Goal: Task Accomplishment & Management: Manage account settings

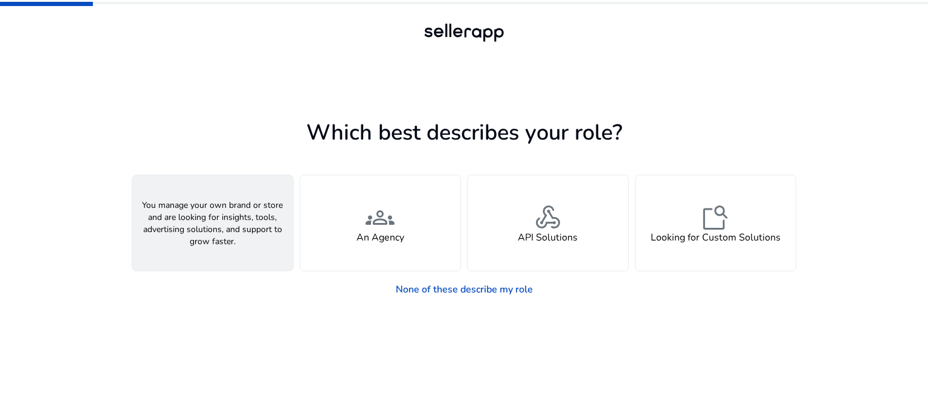
click at [203, 212] on span "person" at bounding box center [212, 217] width 29 height 29
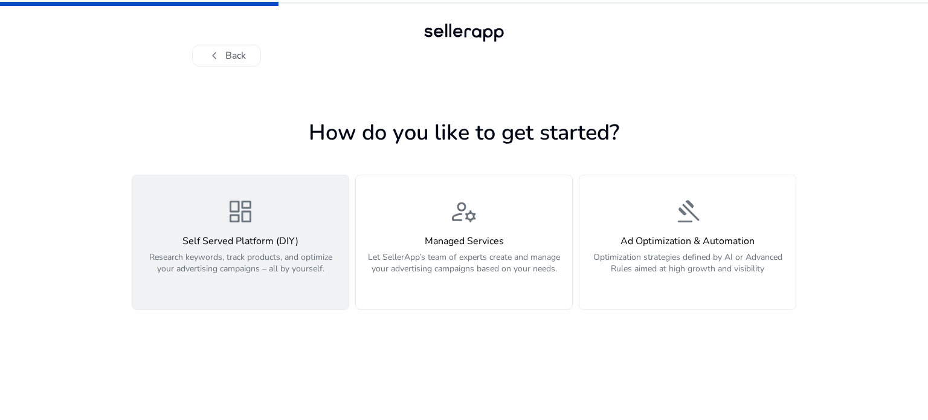
click at [283, 221] on div "dashboard Self Served Platform (DIY) Research keywords, track products, and opt…" at bounding box center [241, 242] width 202 height 91
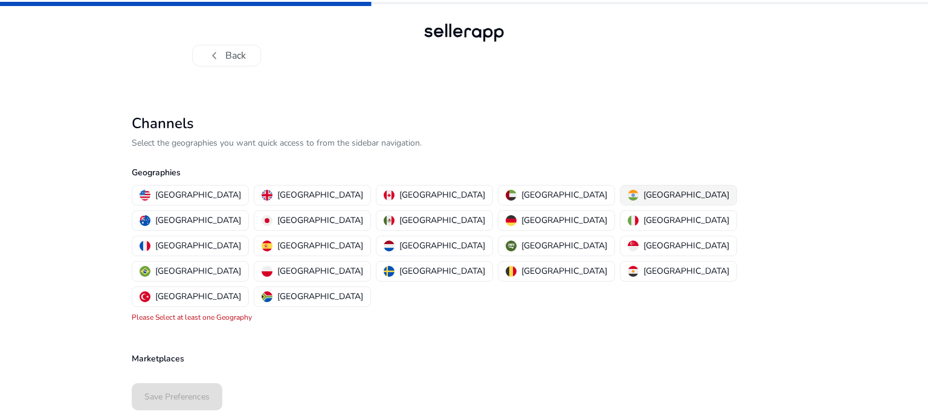
click at [628, 198] on img "button" at bounding box center [633, 195] width 11 height 11
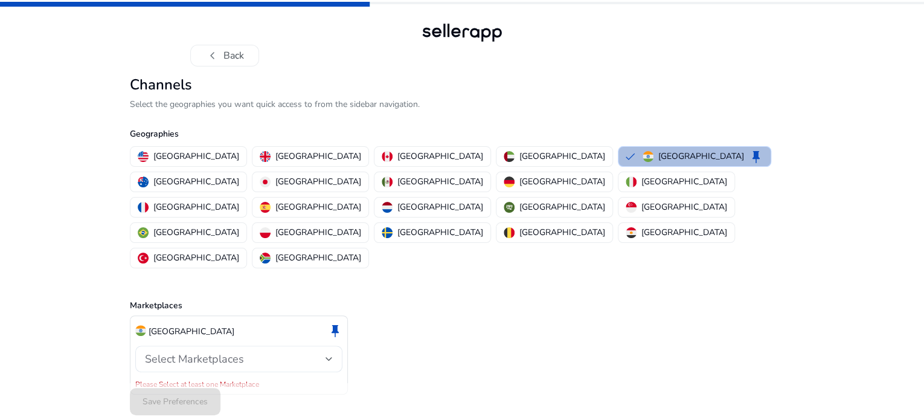
scroll to position [8, 0]
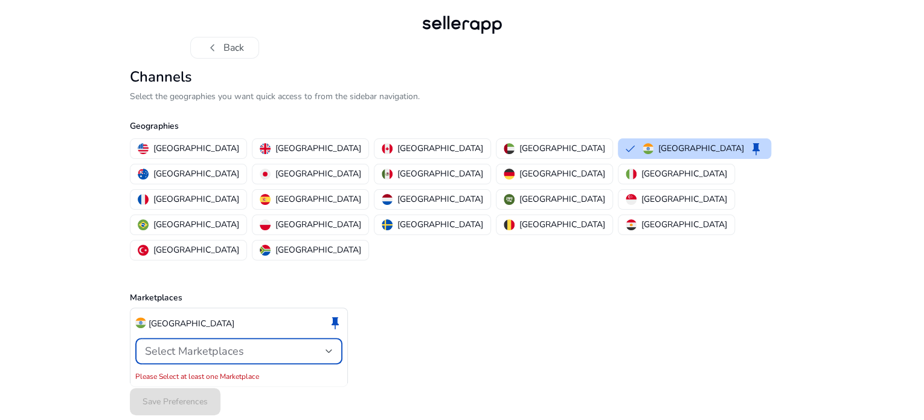
click at [290, 344] on div "Select Marketplaces" at bounding box center [235, 350] width 181 height 13
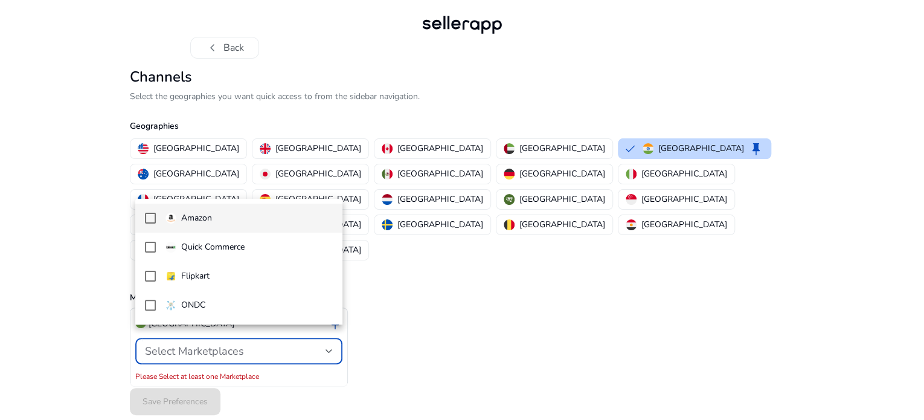
click at [149, 217] on mat-pseudo-checkbox at bounding box center [150, 218] width 11 height 11
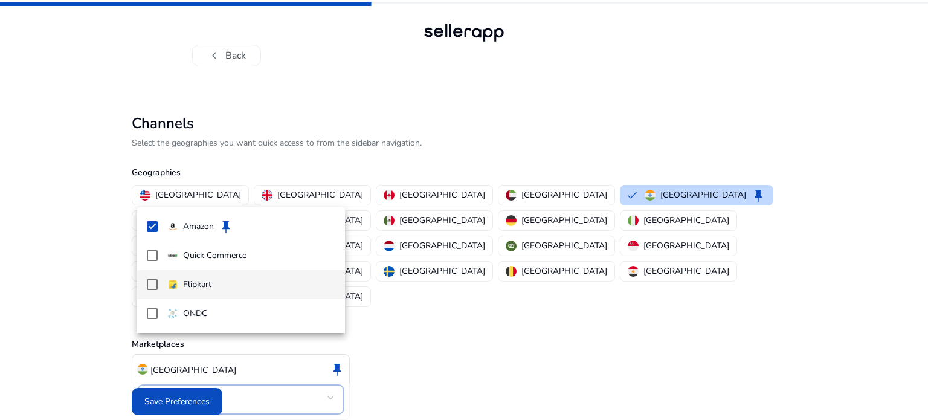
click at [154, 282] on mat-pseudo-checkbox at bounding box center [152, 284] width 11 height 11
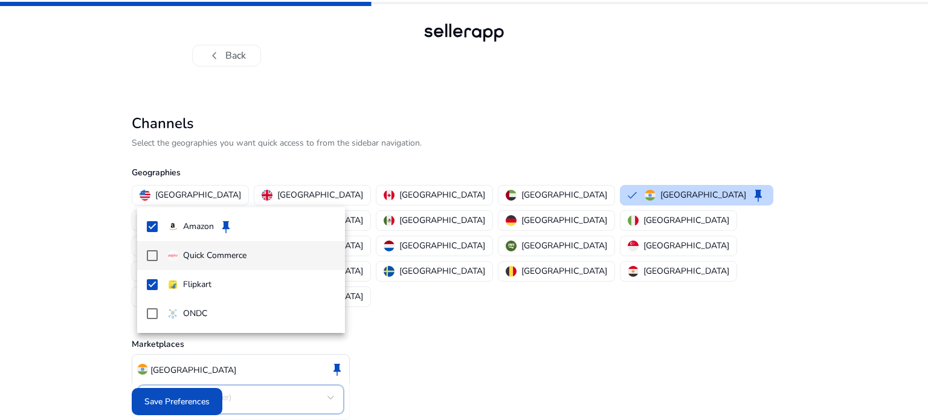
click at [151, 251] on mat-pseudo-checkbox at bounding box center [152, 255] width 11 height 11
click at [458, 326] on div at bounding box center [464, 210] width 928 height 420
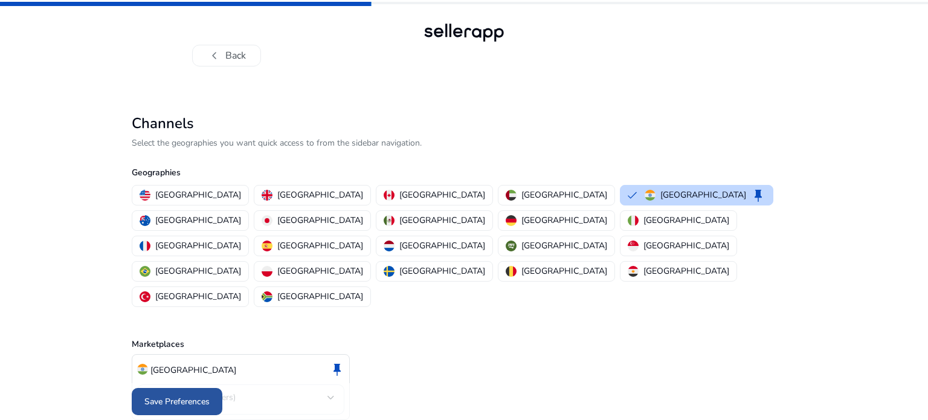
click at [193, 395] on span "Save Preferences" at bounding box center [176, 401] width 65 height 13
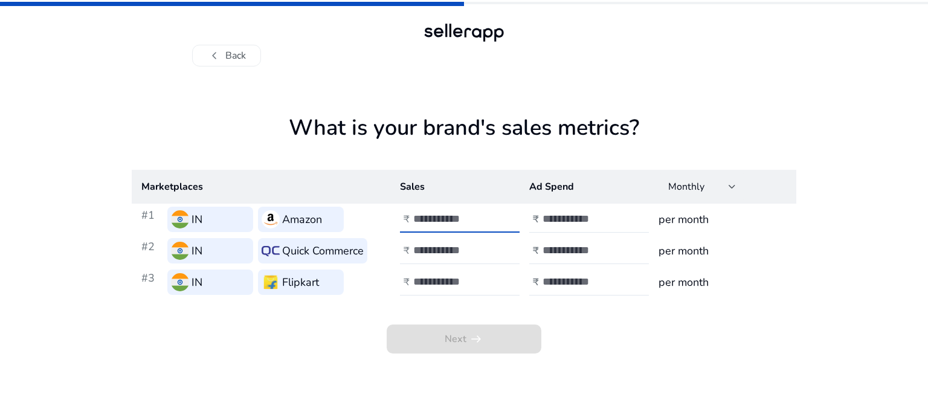
click at [440, 222] on input "number" at bounding box center [454, 218] width 82 height 13
type input "****"
click at [568, 216] on input "number" at bounding box center [583, 218] width 82 height 13
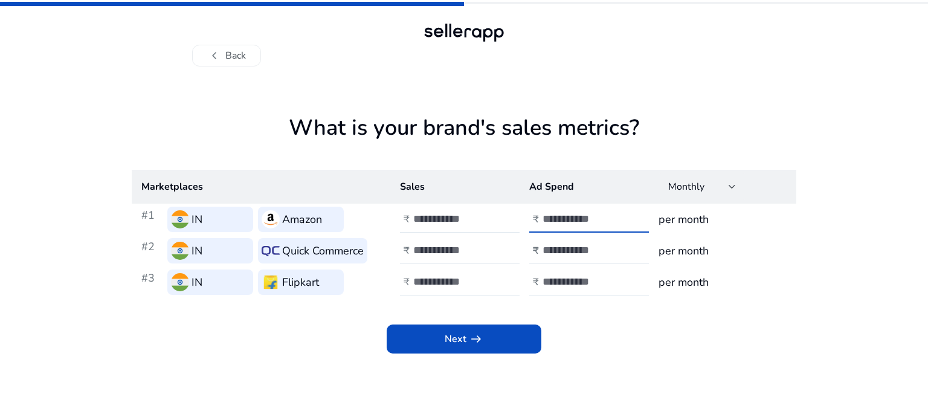
type input "****"
click at [601, 348] on div "Next arrow_right_alt" at bounding box center [464, 326] width 665 height 56
click at [428, 251] on input "number" at bounding box center [454, 249] width 82 height 13
click at [451, 220] on input "****" at bounding box center [454, 218] width 82 height 13
type input "*****"
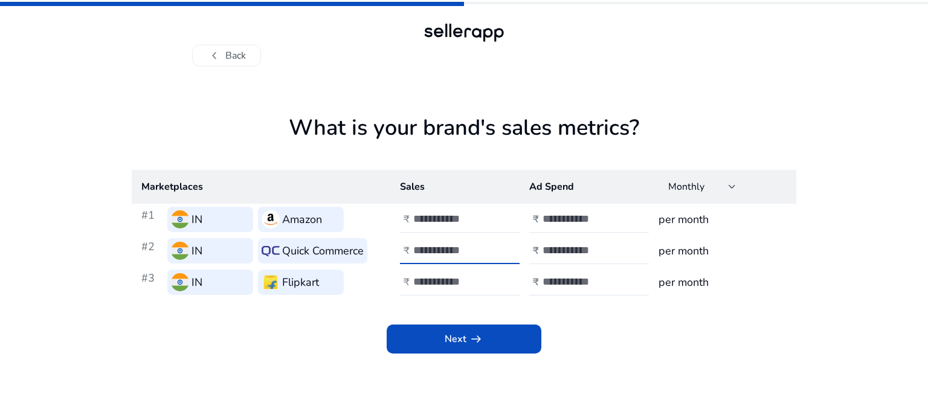
click at [451, 249] on input "number" at bounding box center [454, 249] width 82 height 13
type input "****"
click at [558, 253] on input "number" at bounding box center [583, 249] width 82 height 13
type input "*"
click at [464, 275] on input "number" at bounding box center [454, 281] width 82 height 13
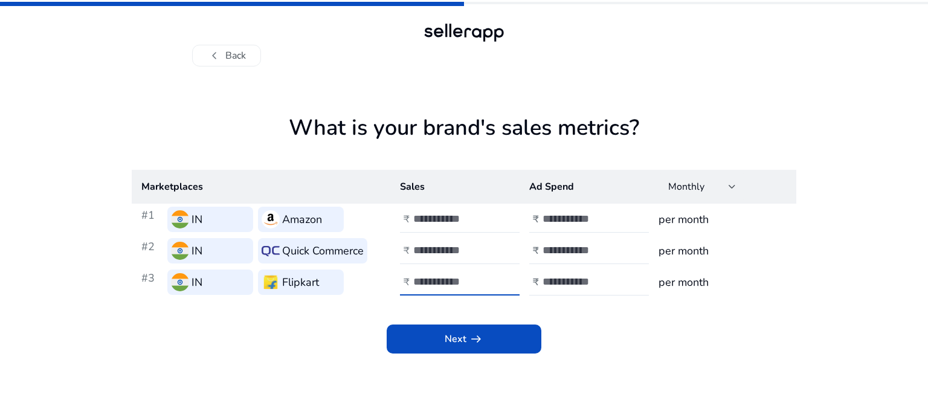
type input "*"
type input "****"
click at [576, 280] on input "number" at bounding box center [583, 281] width 82 height 13
type input "*"
type input "***"
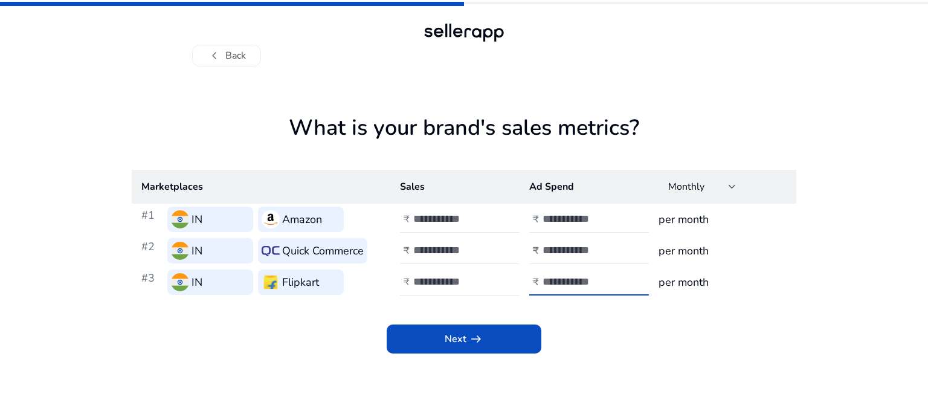
click at [609, 336] on div "Next arrow_right_alt" at bounding box center [464, 326] width 665 height 56
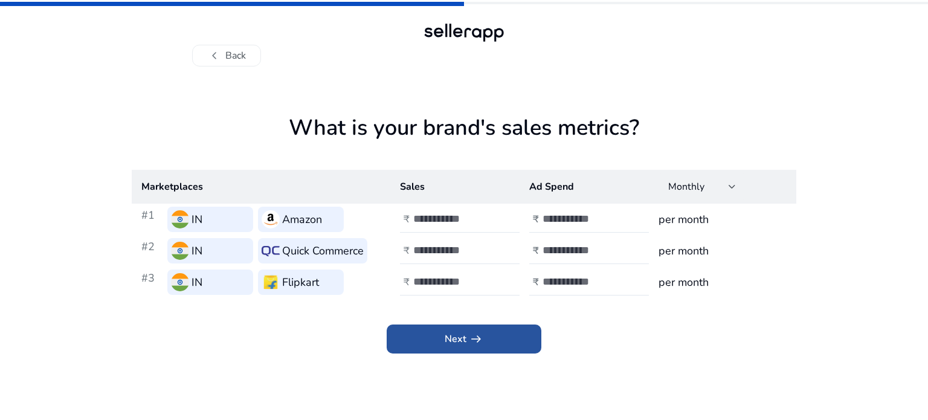
click at [483, 344] on span at bounding box center [464, 338] width 155 height 29
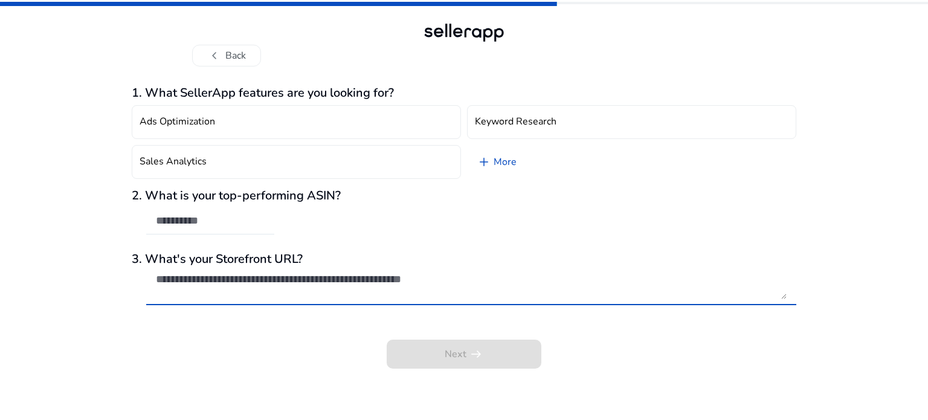
click at [213, 282] on textarea at bounding box center [471, 285] width 631 height 27
drag, startPoint x: 204, startPoint y: 277, endPoint x: 242, endPoint y: 277, distance: 37.5
click at [242, 277] on textarea at bounding box center [471, 285] width 631 height 27
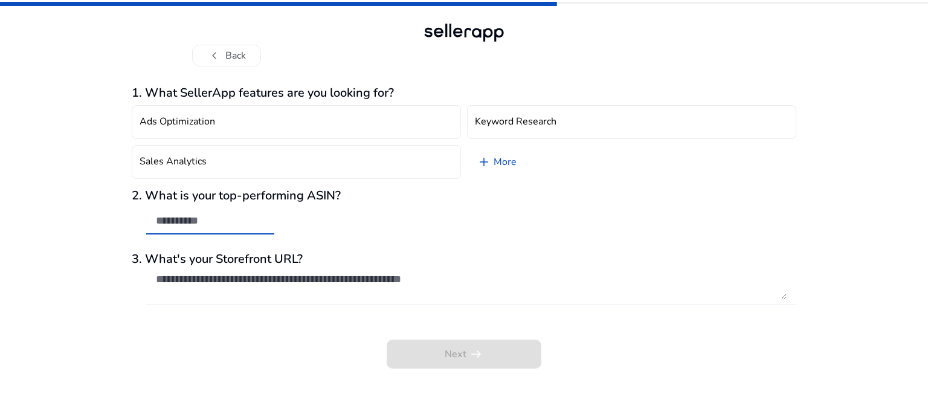
click at [179, 217] on input "text" at bounding box center [210, 220] width 109 height 13
click at [499, 159] on link "add More" at bounding box center [496, 162] width 59 height 34
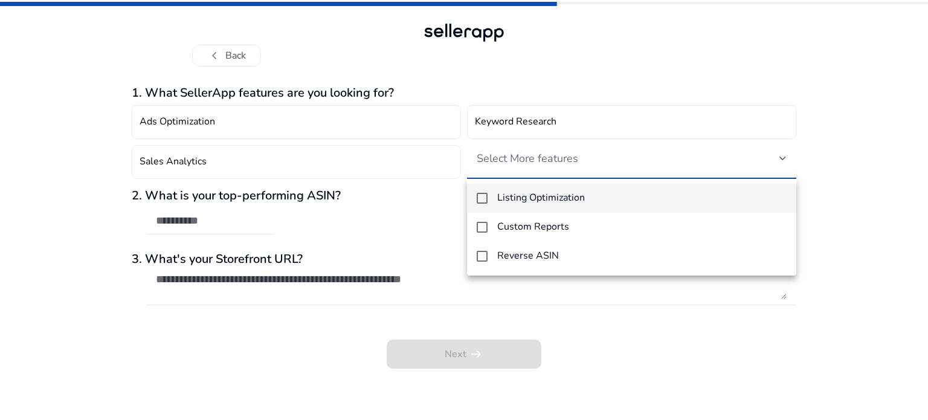
click at [485, 200] on mat-pseudo-checkbox at bounding box center [482, 198] width 11 height 11
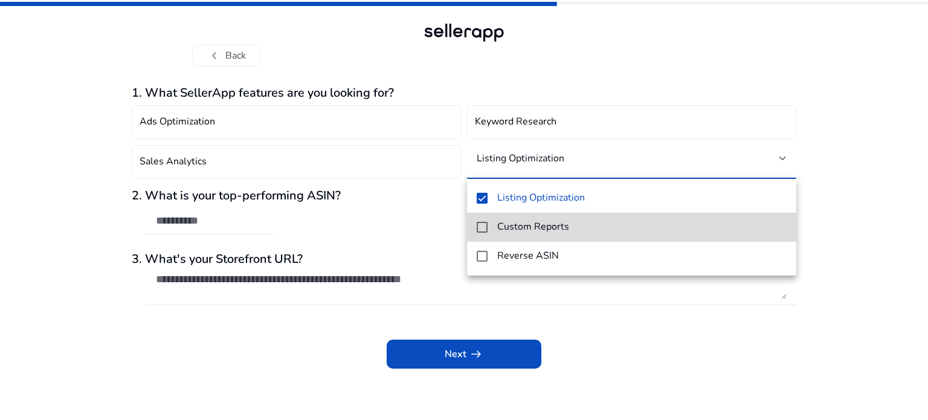
click at [484, 223] on mat-pseudo-checkbox at bounding box center [482, 227] width 11 height 11
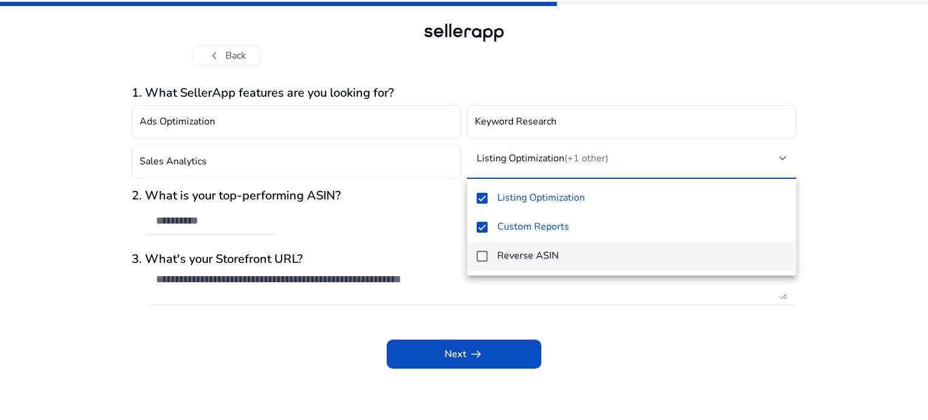
click at [483, 251] on mat-pseudo-checkbox at bounding box center [482, 256] width 11 height 11
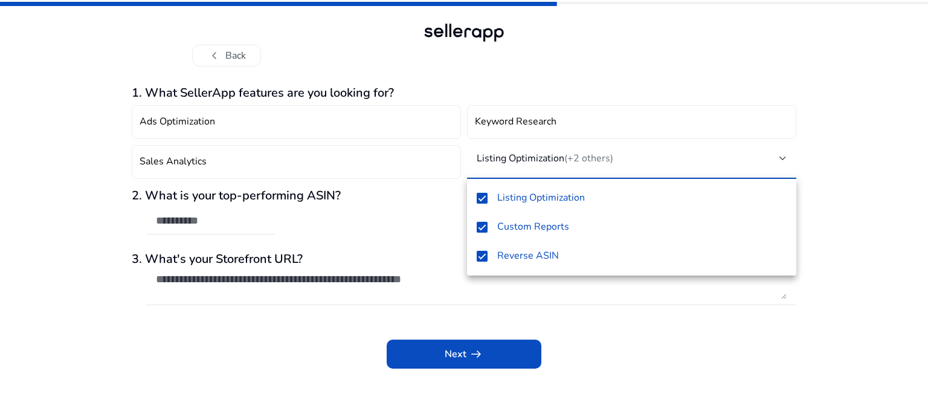
click at [628, 340] on div at bounding box center [464, 210] width 928 height 420
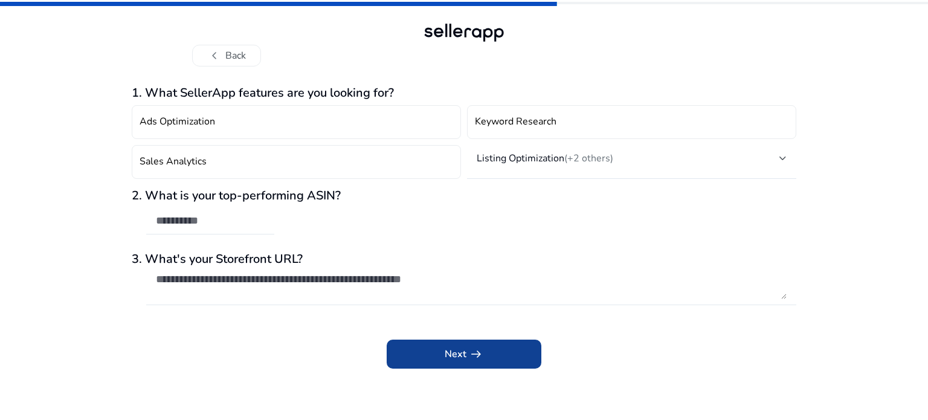
click at [486, 352] on span at bounding box center [464, 354] width 155 height 29
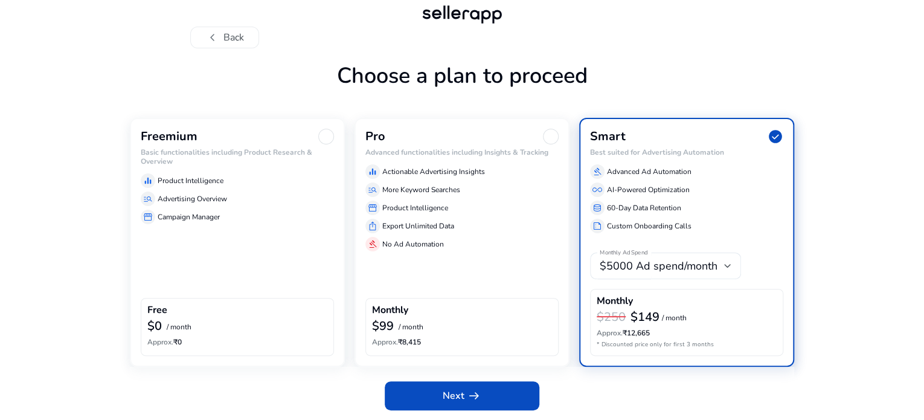
scroll to position [56, 0]
click at [327, 138] on div at bounding box center [326, 137] width 16 height 16
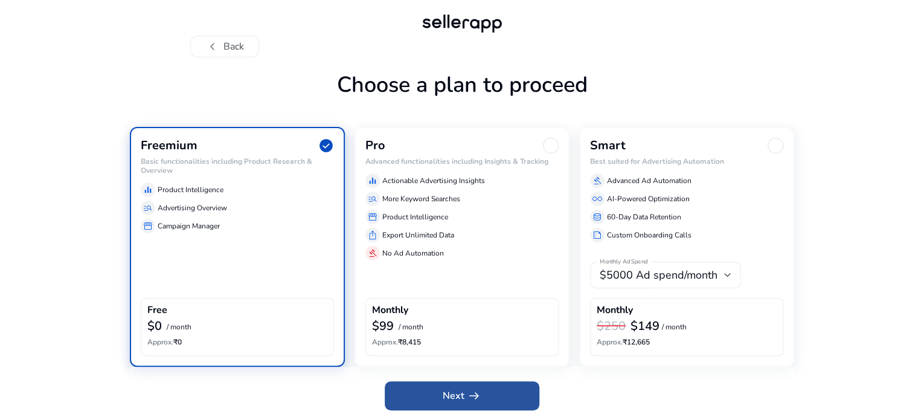
click at [429, 398] on span at bounding box center [462, 395] width 155 height 29
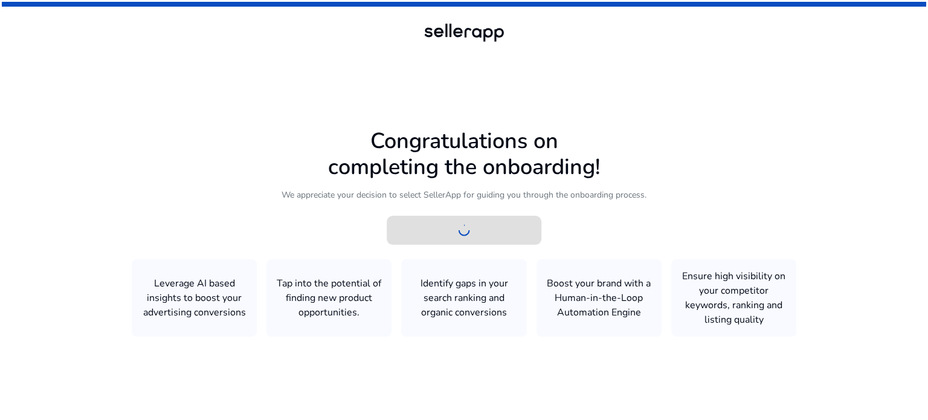
scroll to position [0, 0]
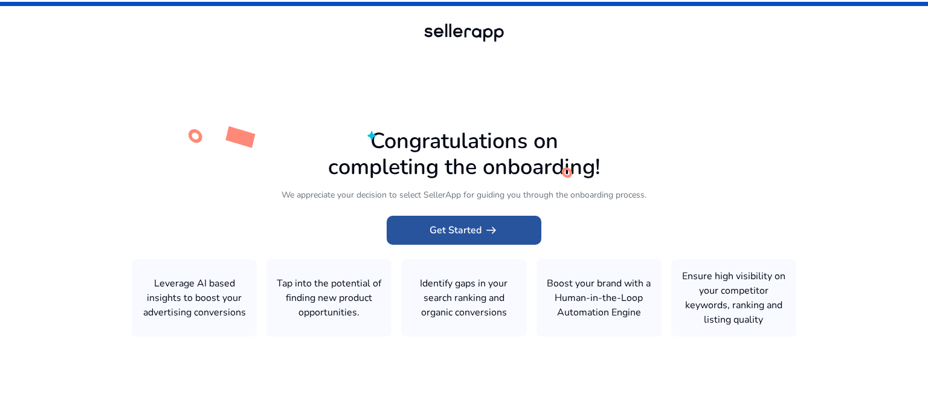
click at [451, 229] on span "Get Started arrow_right_alt" at bounding box center [464, 230] width 69 height 14
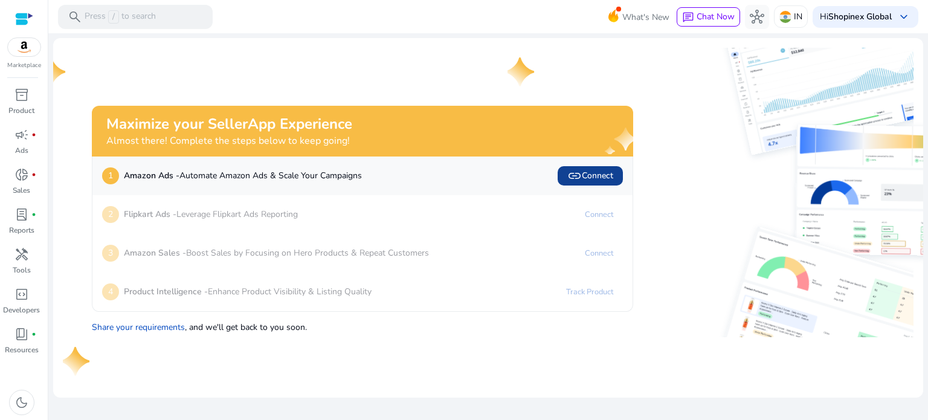
click at [597, 173] on span "link Connect" at bounding box center [590, 176] width 46 height 14
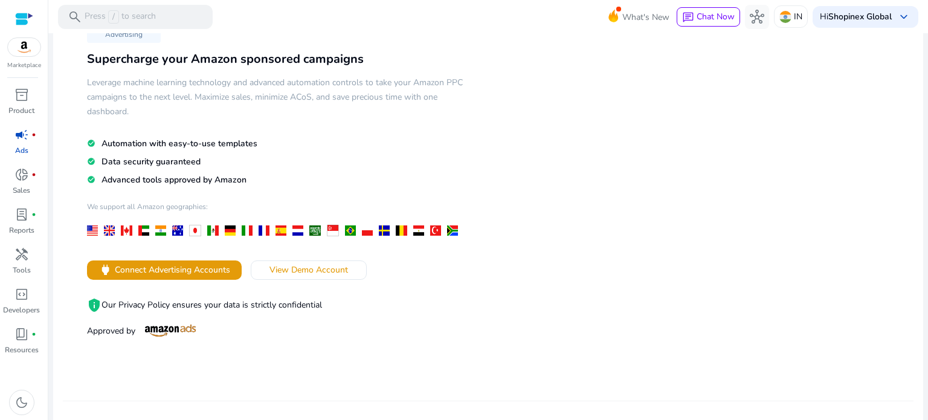
scroll to position [121, 0]
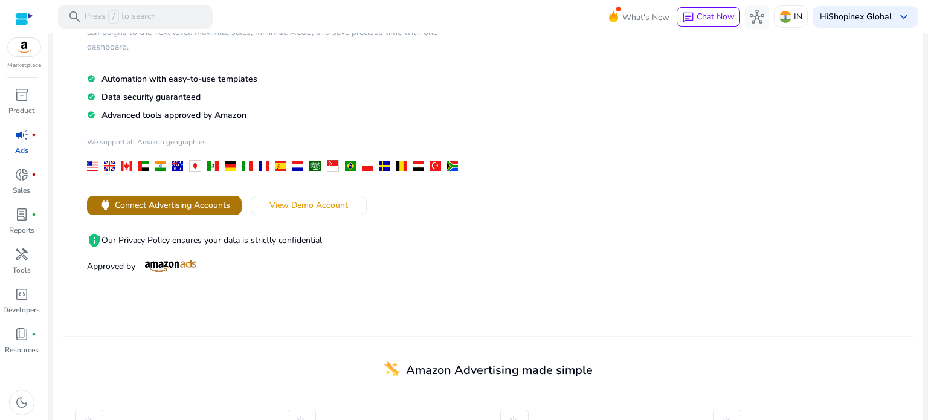
click at [175, 205] on span "Connect Advertising Accounts" at bounding box center [172, 205] width 115 height 13
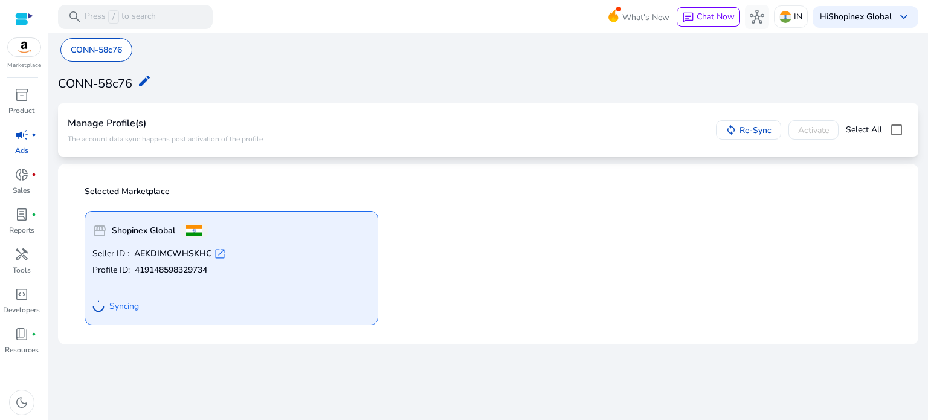
click at [176, 252] on b "AEKDIMCWHSKHC" at bounding box center [172, 254] width 77 height 12
copy b "AEKDIMCWHSKHC"
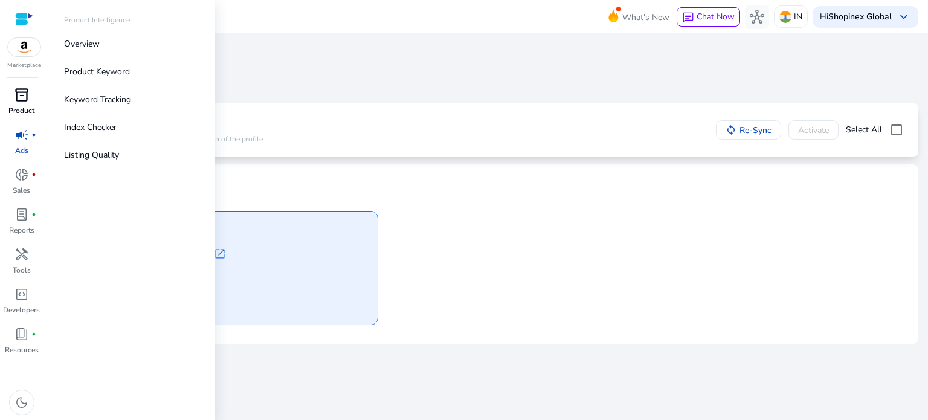
click at [18, 101] on span "inventory_2" at bounding box center [21, 95] width 14 height 14
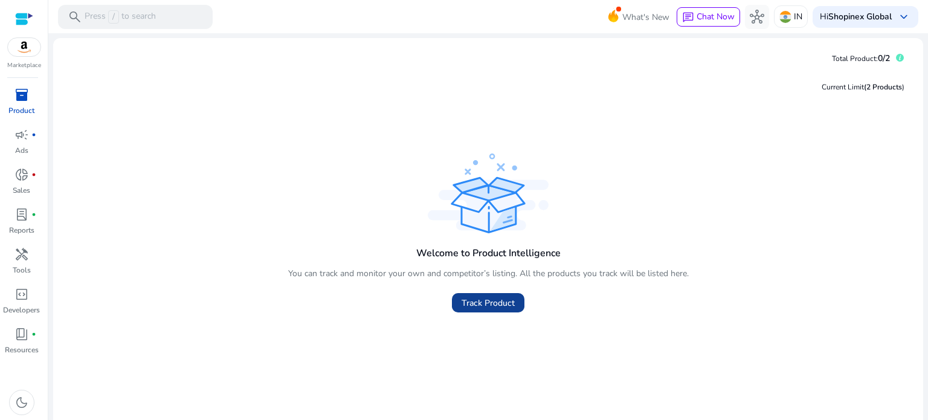
click at [478, 309] on span "Track Product" at bounding box center [488, 303] width 53 height 13
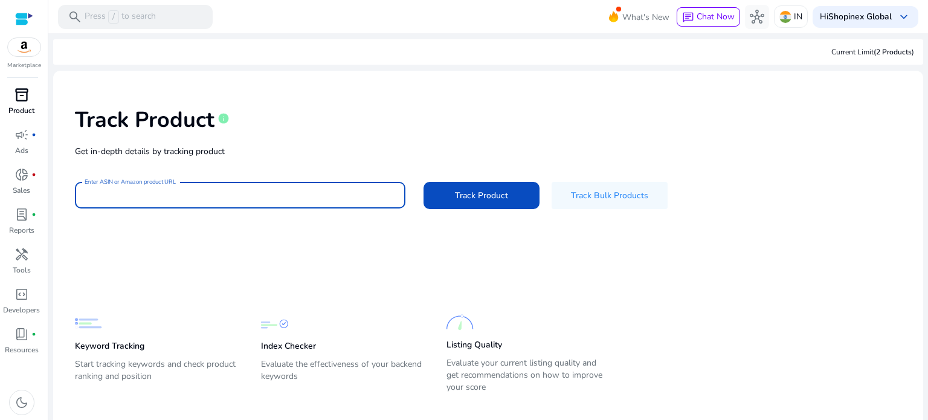
click at [134, 201] on input "Enter ASIN or Amazon product URL" at bounding box center [240, 194] width 311 height 13
click at [166, 195] on input "Enter ASIN or Amazon product URL" at bounding box center [240, 194] width 311 height 13
paste input "**********"
click at [86, 197] on input "**********" at bounding box center [240, 194] width 311 height 13
type input "**********"
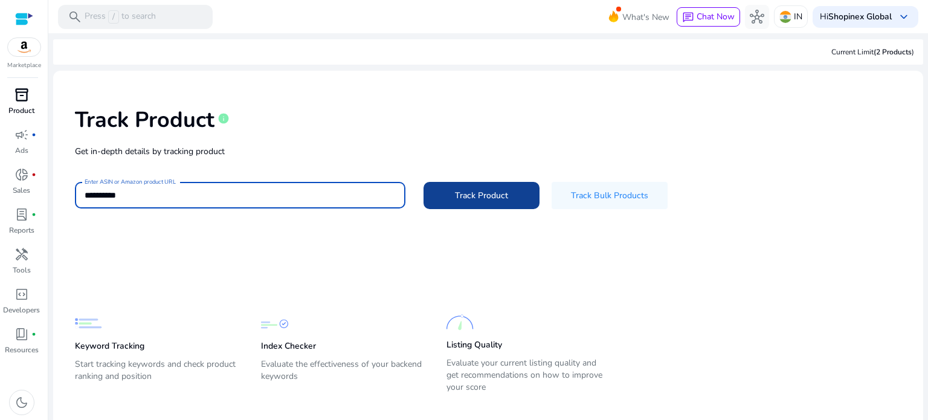
click at [449, 193] on span at bounding box center [481, 195] width 116 height 29
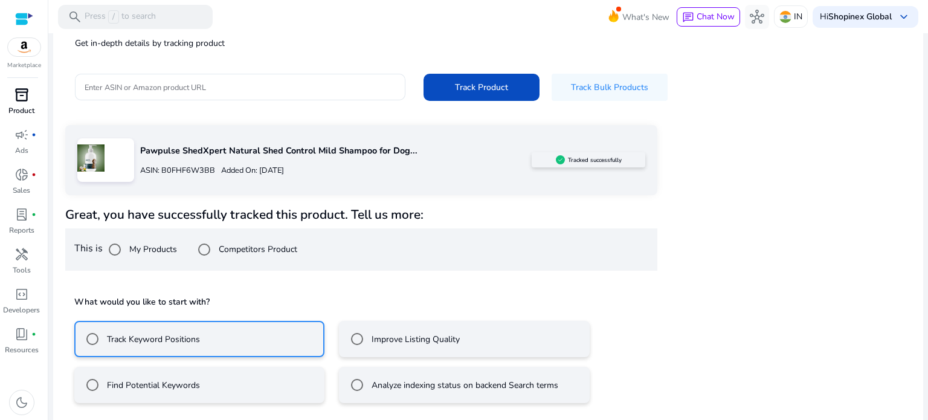
scroll to position [162, 0]
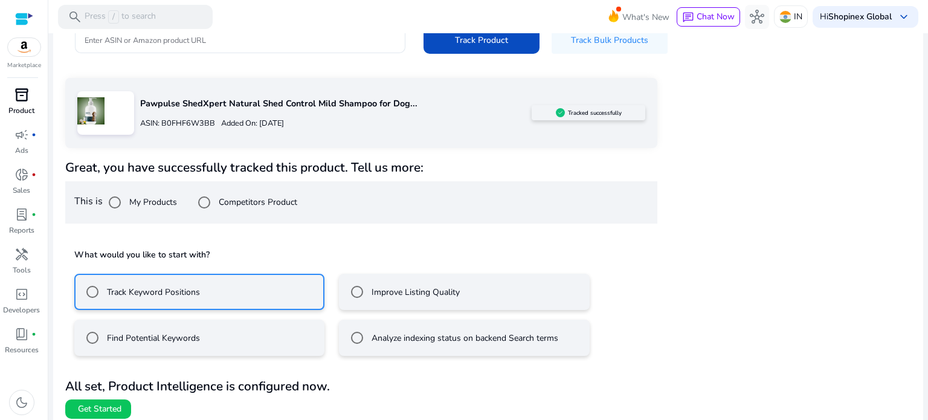
click at [358, 338] on div at bounding box center [357, 338] width 24 height 24
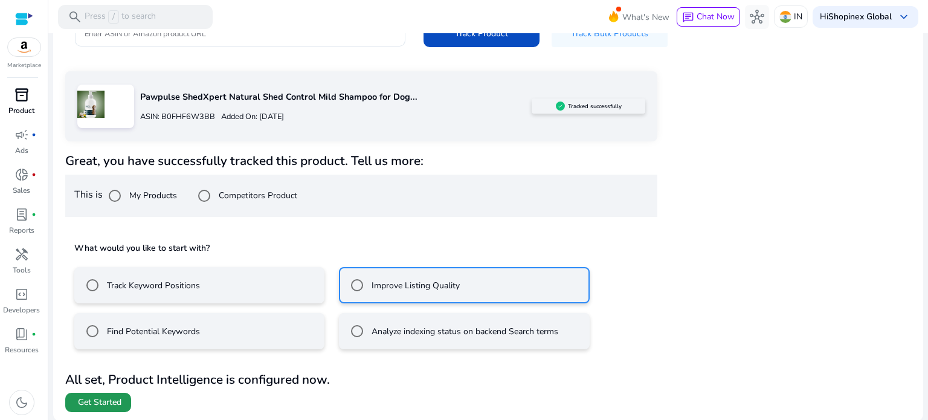
click at [97, 399] on span "Get Started" at bounding box center [99, 402] width 43 height 12
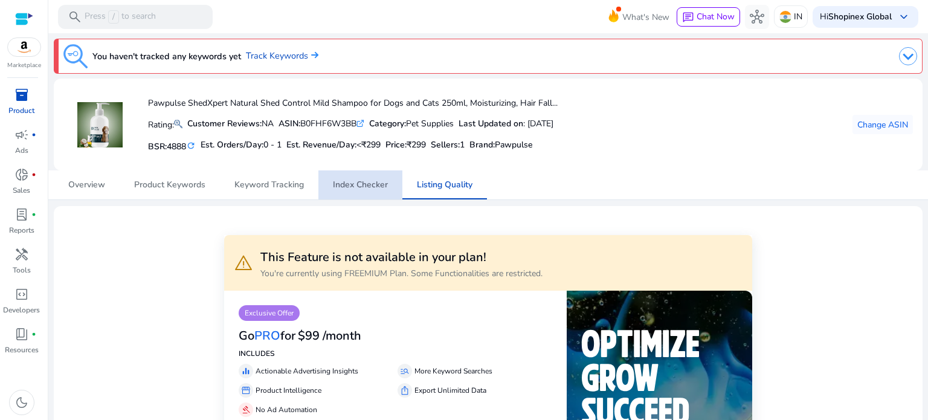
click at [367, 184] on span "Index Checker" at bounding box center [360, 185] width 55 height 8
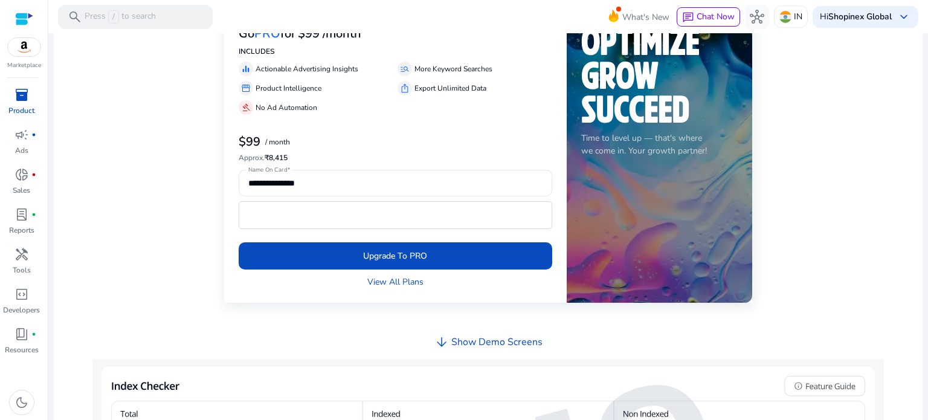
scroll to position [121, 0]
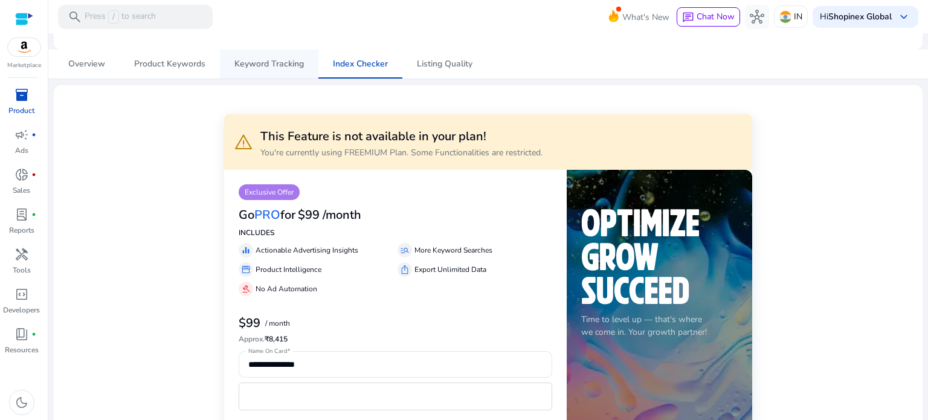
click at [272, 67] on span "Keyword Tracking" at bounding box center [268, 64] width 69 height 8
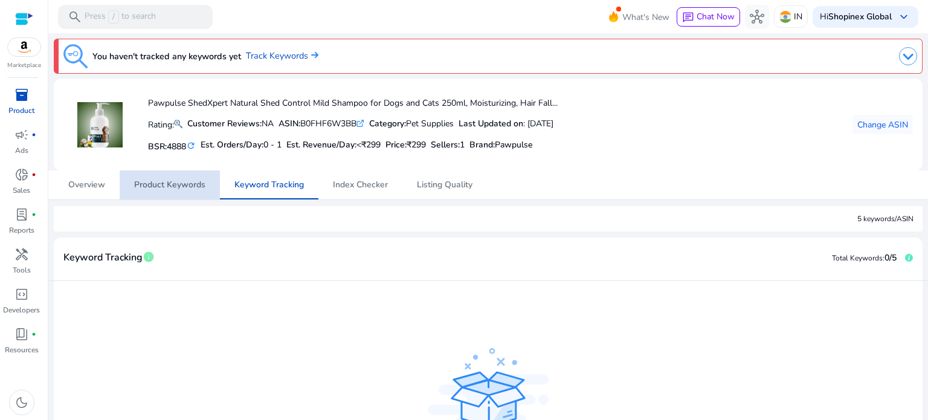
click at [173, 183] on span "Product Keywords" at bounding box center [169, 185] width 71 height 8
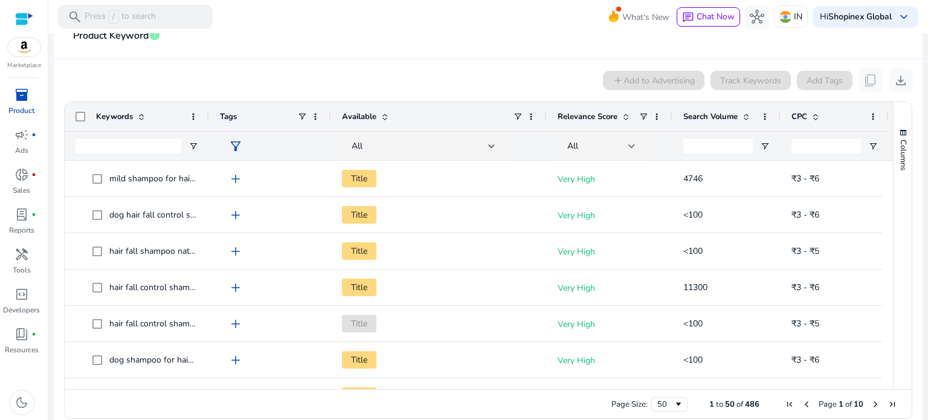
scroll to position [225, 0]
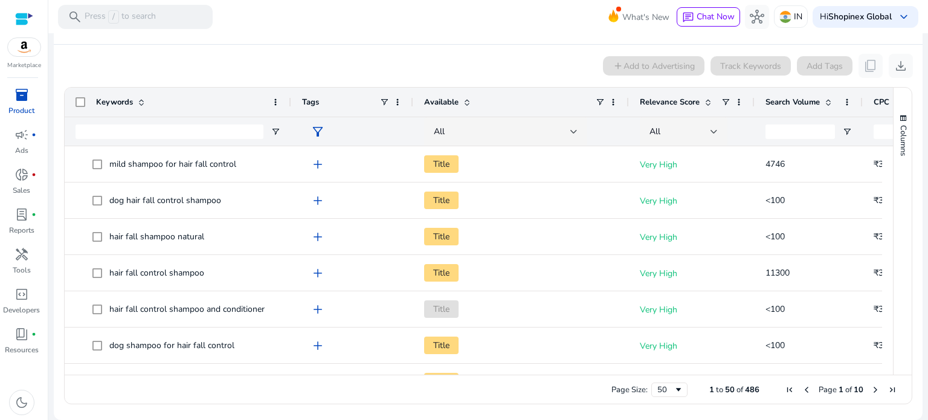
drag, startPoint x: 205, startPoint y: 103, endPoint x: 288, endPoint y: 113, distance: 82.7
click at [288, 113] on div at bounding box center [290, 102] width 5 height 29
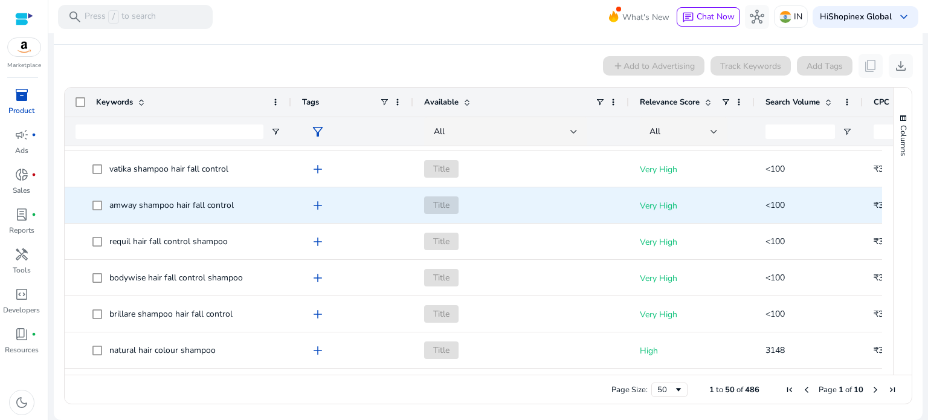
scroll to position [0, 0]
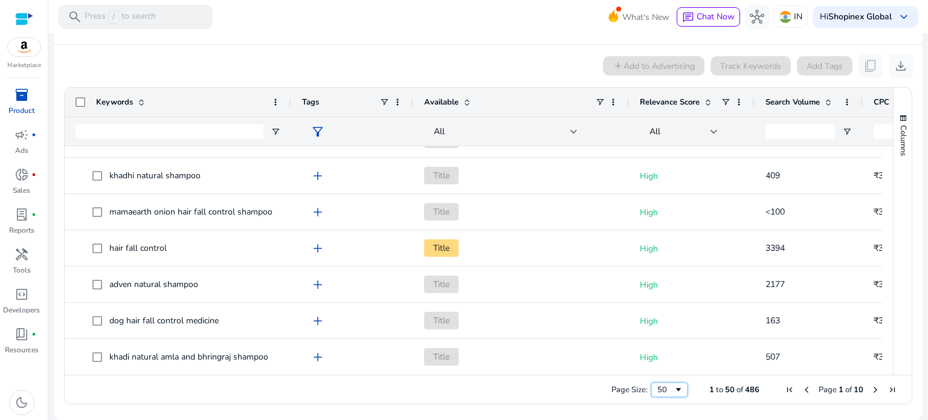
click at [659, 388] on div "50" at bounding box center [665, 389] width 16 height 11
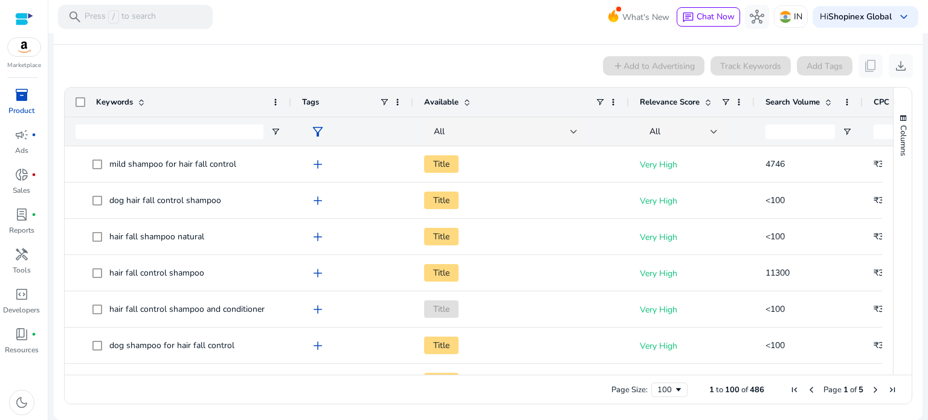
click at [829, 97] on span at bounding box center [828, 102] width 10 height 10
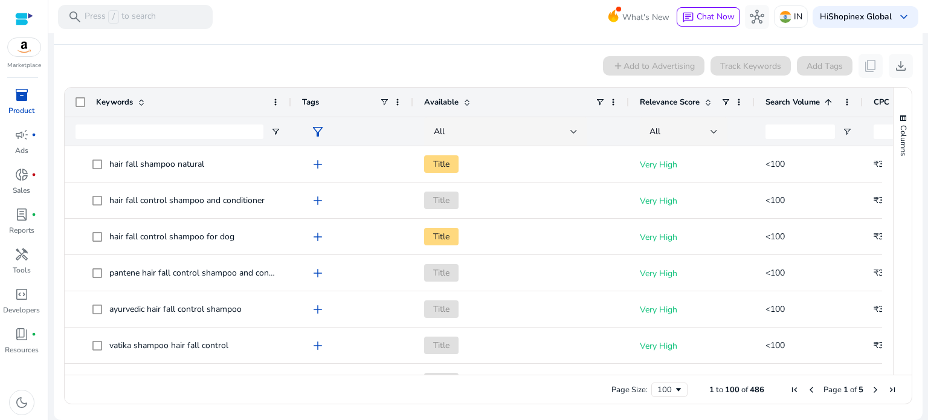
click at [829, 97] on span at bounding box center [828, 102] width 10 height 10
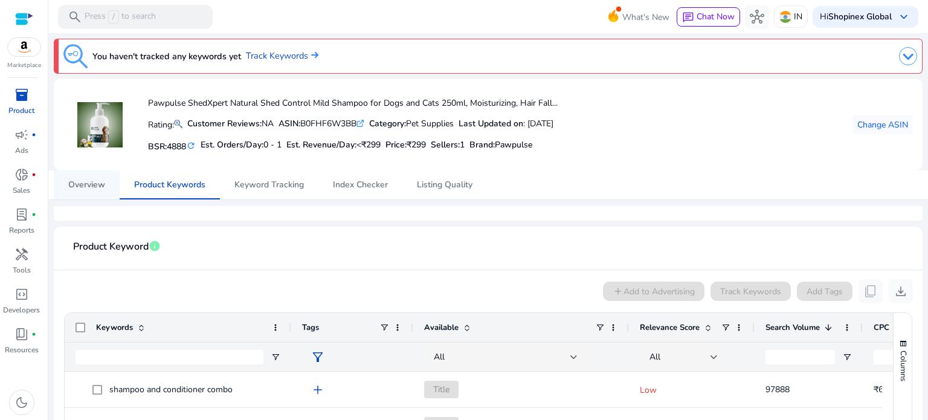
click at [78, 181] on span "Overview" at bounding box center [86, 185] width 37 height 8
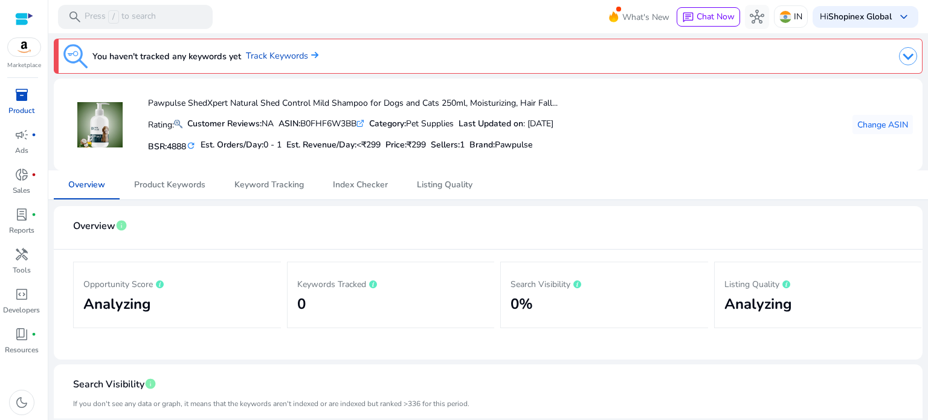
click at [906, 56] on img at bounding box center [908, 56] width 18 height 18
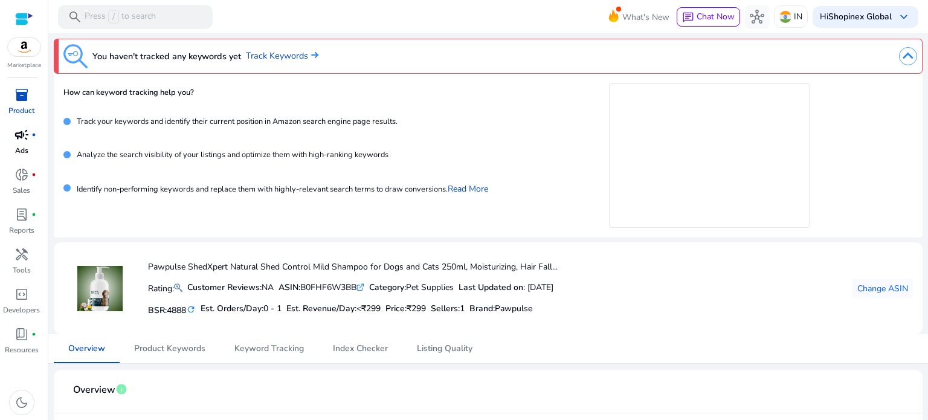
click at [15, 134] on span "campaign" at bounding box center [21, 134] width 14 height 14
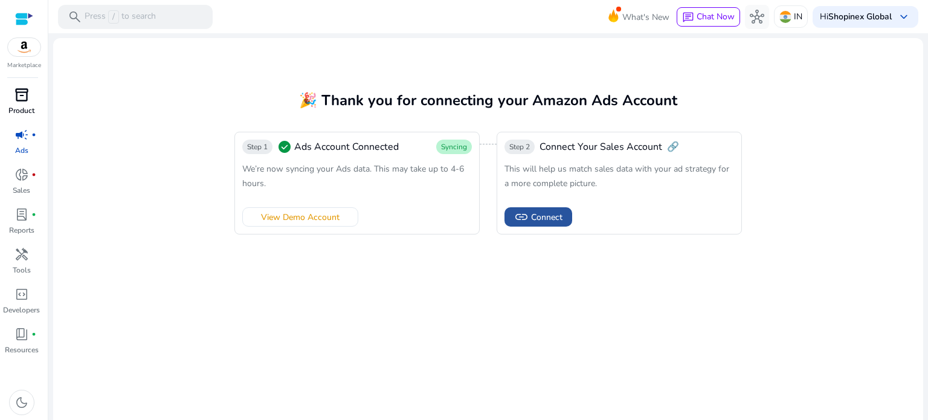
click at [539, 215] on span "Connect" at bounding box center [546, 217] width 31 height 13
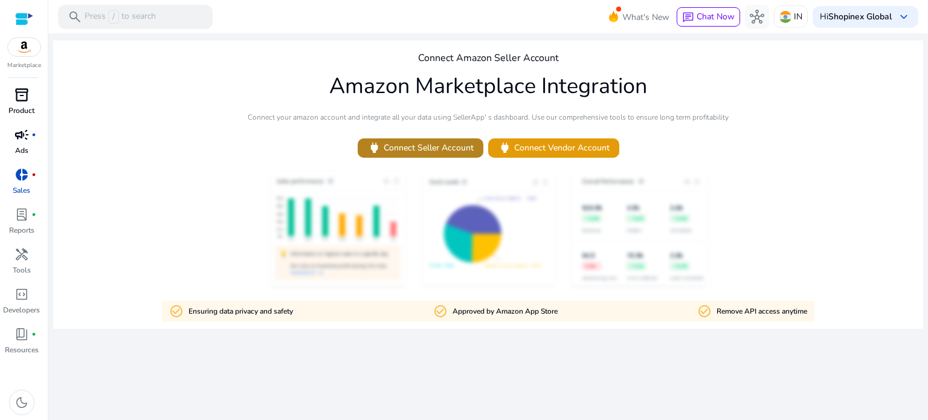
click at [414, 149] on span "power Connect Seller Account" at bounding box center [420, 148] width 106 height 14
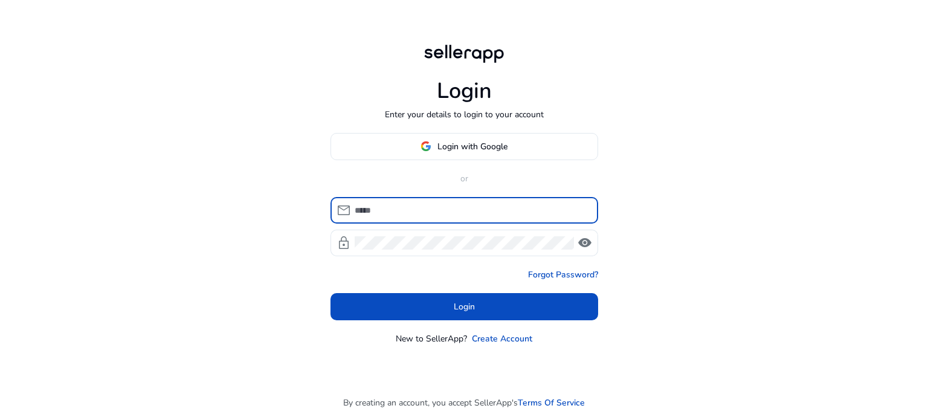
type input "**********"
click at [389, 205] on input "**********" at bounding box center [472, 210] width 234 height 13
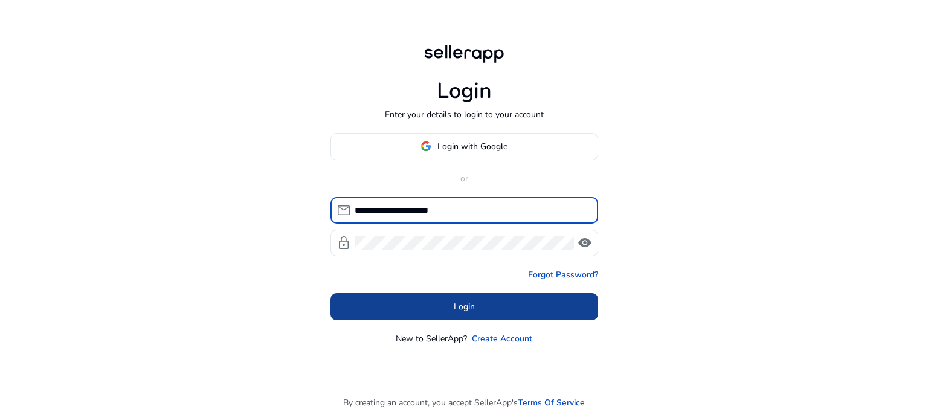
type input "**********"
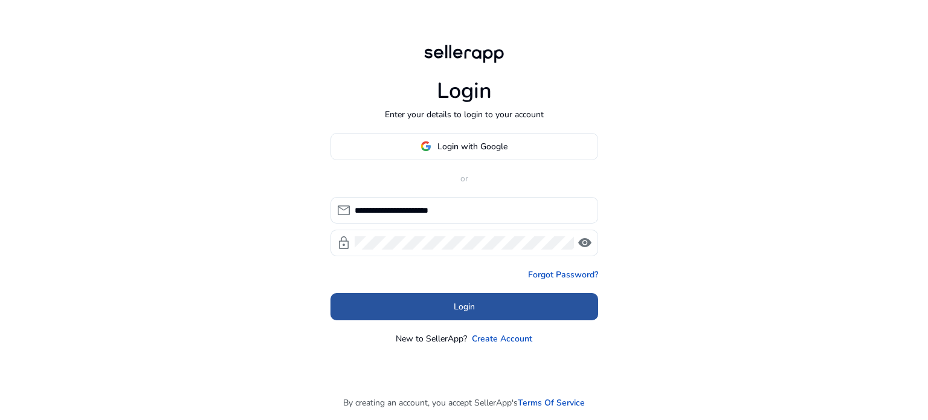
click at [454, 300] on span "Login" at bounding box center [464, 306] width 21 height 13
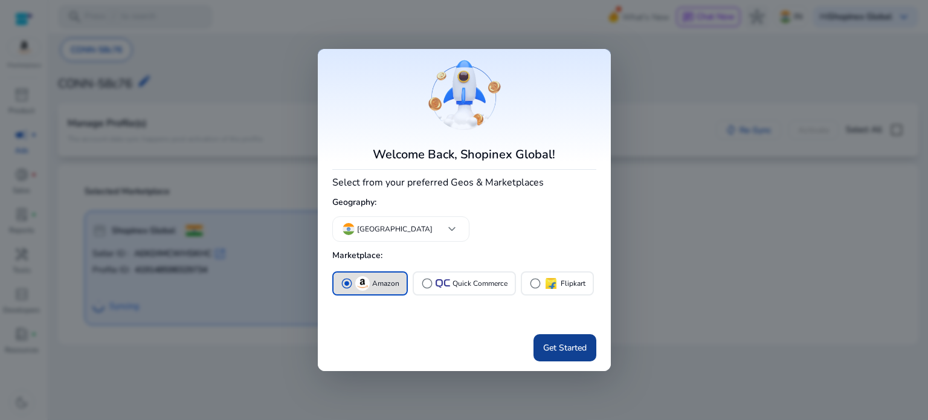
click at [555, 344] on span "Get Started" at bounding box center [564, 347] width 43 height 13
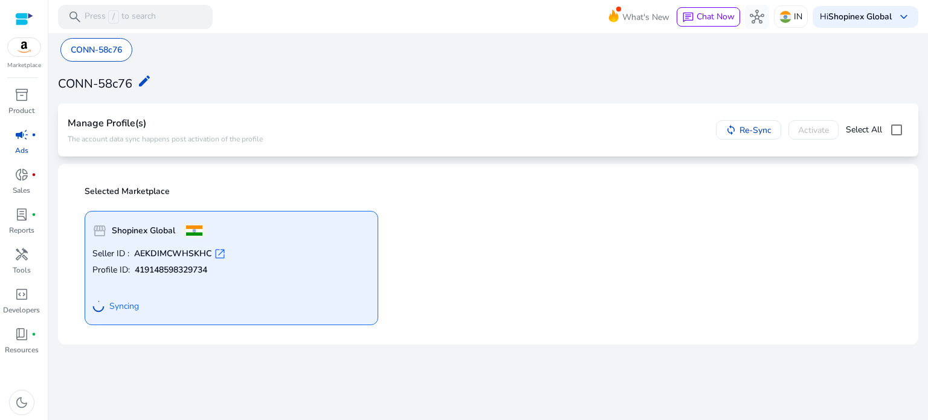
click at [756, 232] on div "storefront Shopinex Global Seller ID : AEKDIMCWHSKHC open_in_new Profile ID: 41…" at bounding box center [488, 263] width 822 height 124
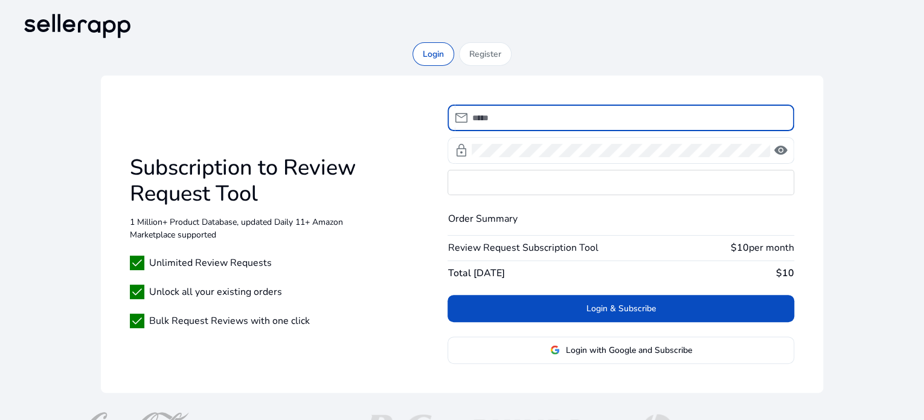
type input "**********"
click at [161, 222] on div "Subscription to Review Request Tool 1 Million+ Product Database, updated Daily …" at bounding box center [245, 234] width 231 height 188
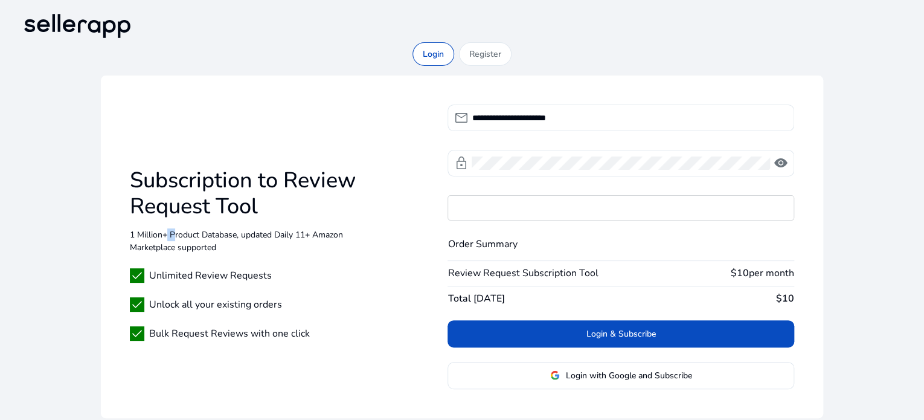
click at [161, 222] on div "Subscription to Review Request Tool 1 Million+ Product Database, updated Daily …" at bounding box center [245, 247] width 231 height 188
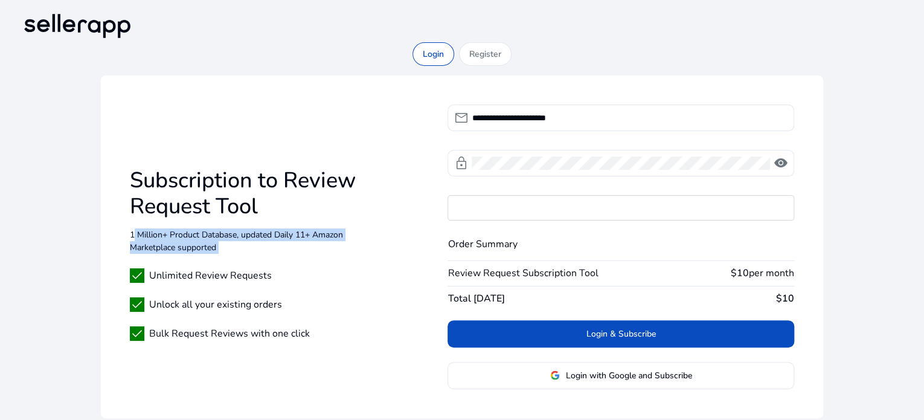
click at [161, 222] on div "Subscription to Review Request Tool 1 Million+ Product Database, updated Daily …" at bounding box center [245, 247] width 231 height 188
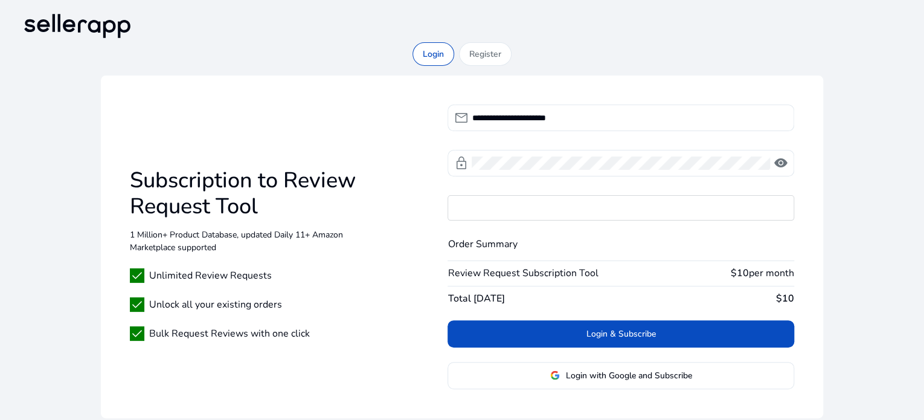
click at [288, 256] on div "Subscription to Review Request Tool 1 Million+ Product Database, updated Daily …" at bounding box center [245, 247] width 231 height 188
click at [195, 306] on span "Unlock all your existing orders" at bounding box center [215, 304] width 133 height 14
click at [195, 335] on span "Bulk Request Reviews with one click" at bounding box center [229, 333] width 161 height 14
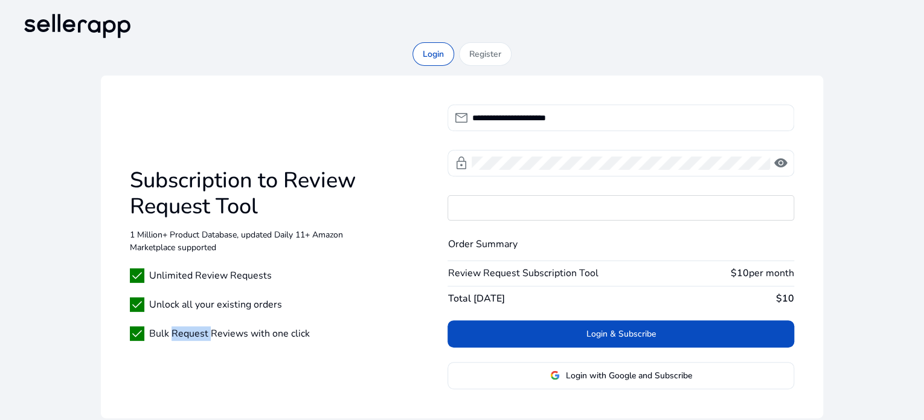
click at [195, 335] on span "Bulk Request Reviews with one click" at bounding box center [229, 333] width 161 height 14
click at [165, 353] on div "**********" at bounding box center [462, 247] width 723 height 343
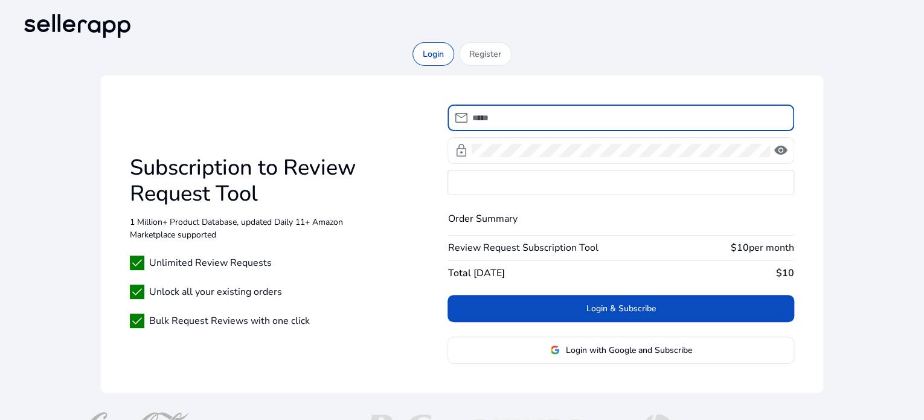
type input "**********"
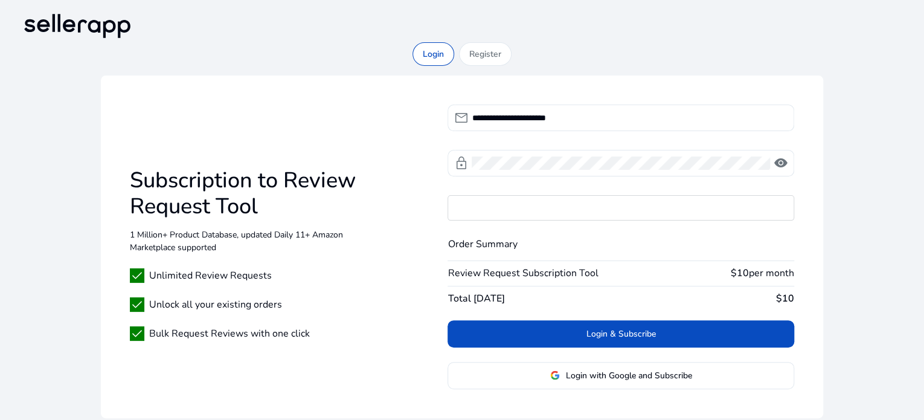
click at [742, 248] on div "Order Summary Review Request Subscription Tool $10 per month Total Today $10" at bounding box center [621, 272] width 346 height 67
click at [745, 263] on div "Order Summary Review Request Subscription Tool $10 per month Total Today $10" at bounding box center [621, 272] width 346 height 67
click at [391, 276] on div "**********" at bounding box center [462, 247] width 723 height 343
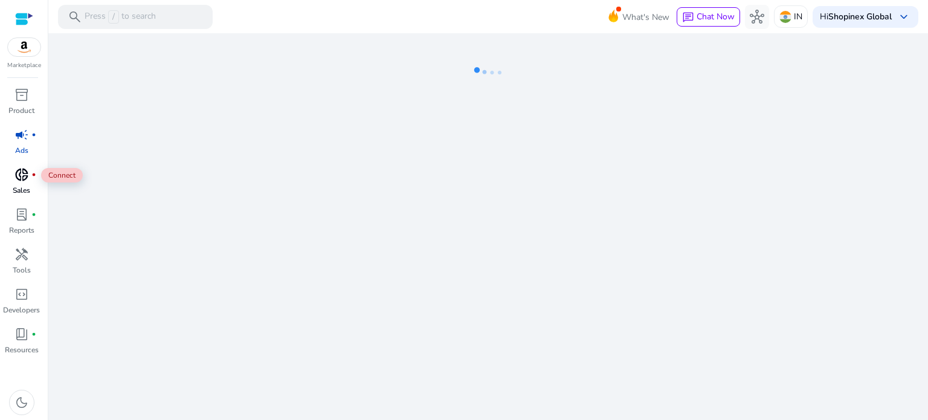
click at [16, 171] on span "donut_small" at bounding box center [21, 174] width 14 height 14
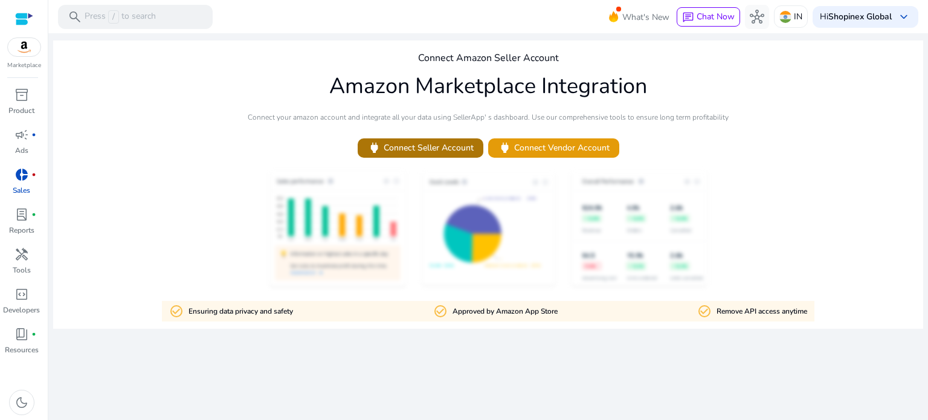
click at [465, 147] on span "power Connect Seller Account" at bounding box center [420, 148] width 106 height 14
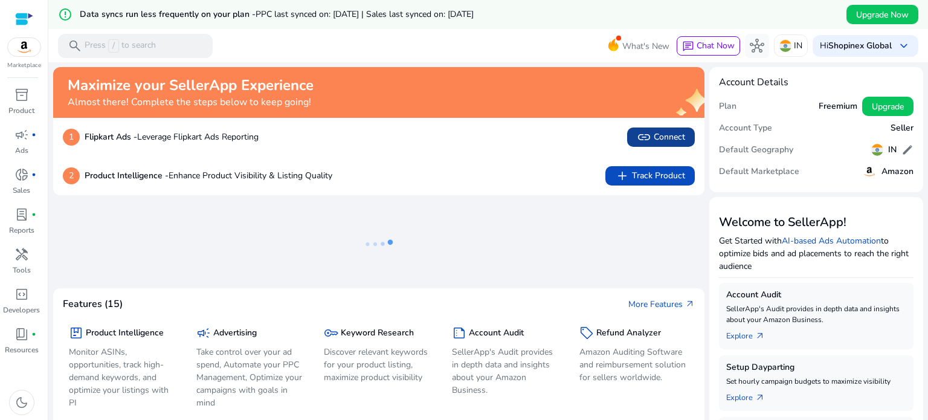
click at [646, 135] on span "link" at bounding box center [644, 137] width 14 height 14
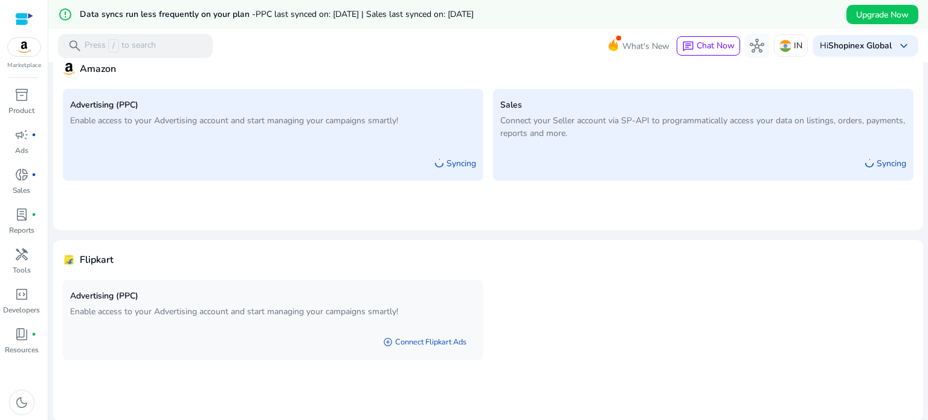
scroll to position [97, 0]
click at [416, 340] on link "add_circle Connect Flipkart Ads" at bounding box center [424, 341] width 103 height 22
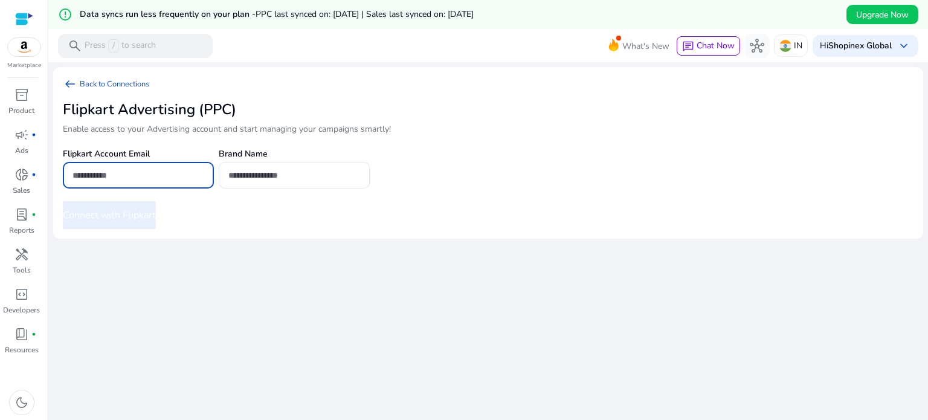
click at [123, 175] on input "email" at bounding box center [138, 175] width 132 height 13
click at [99, 171] on input "email" at bounding box center [138, 175] width 132 height 13
type input "**********"
click at [287, 176] on input "text" at bounding box center [294, 175] width 132 height 13
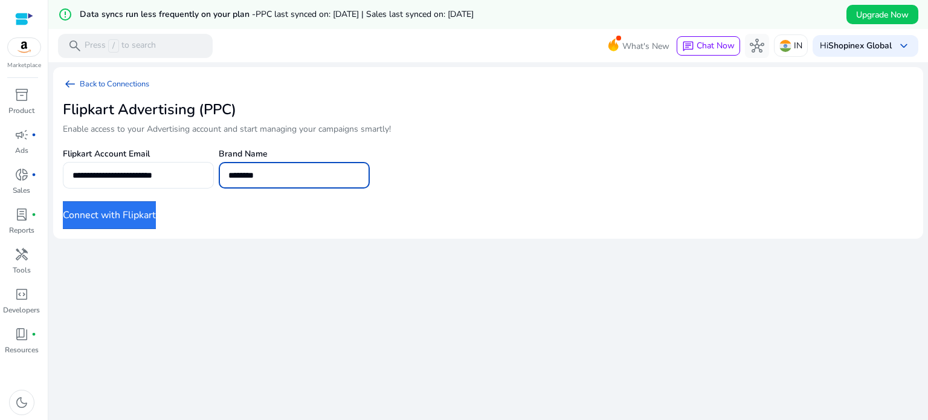
type input "********"
click at [106, 215] on button "Connect with Flipkart" at bounding box center [109, 215] width 93 height 28
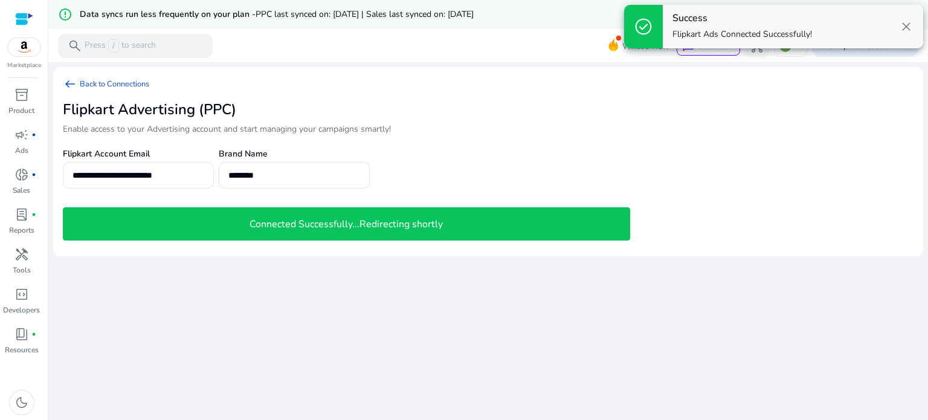
click at [427, 181] on div "**********" at bounding box center [346, 173] width 567 height 56
click at [277, 225] on h4 "Connected Successfully...Redirecting shortly" at bounding box center [345, 224] width 193 height 11
drag, startPoint x: 240, startPoint y: 292, endPoint x: 247, endPoint y: 256, distance: 36.8
click at [240, 292] on div "**********" at bounding box center [488, 255] width 870 height 387
click at [91, 86] on link "arrow_left_alt Back to Connections" at bounding box center [111, 84] width 96 height 14
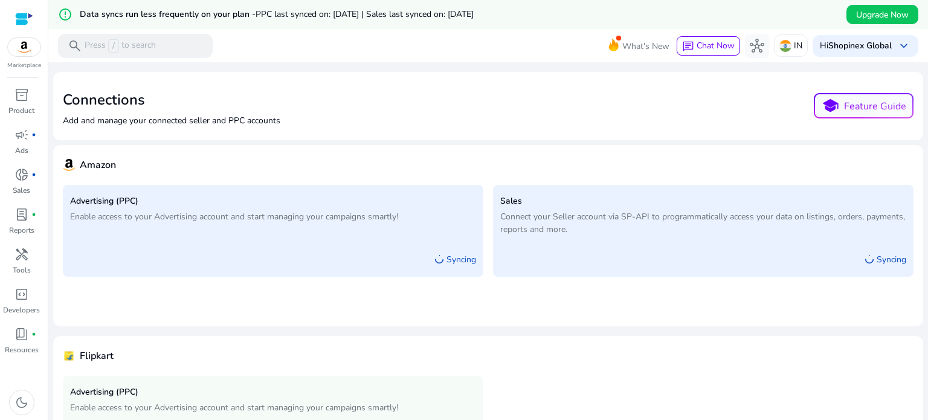
scroll to position [97, 0]
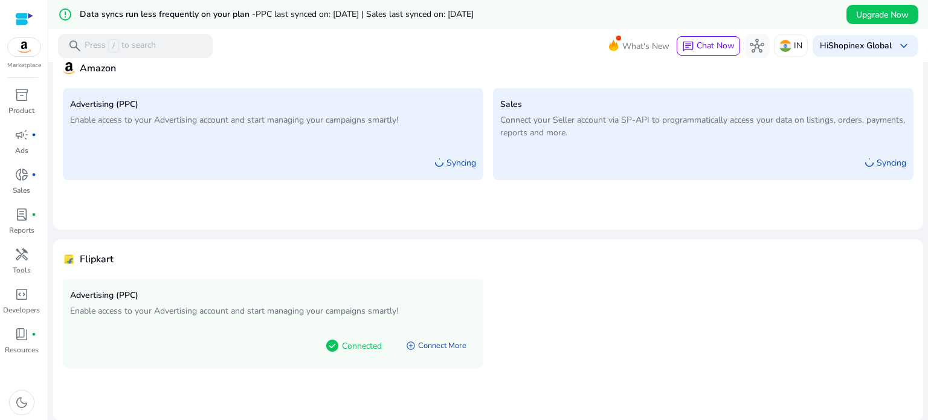
click at [423, 346] on link "add_circle Connect More" at bounding box center [436, 346] width 80 height 22
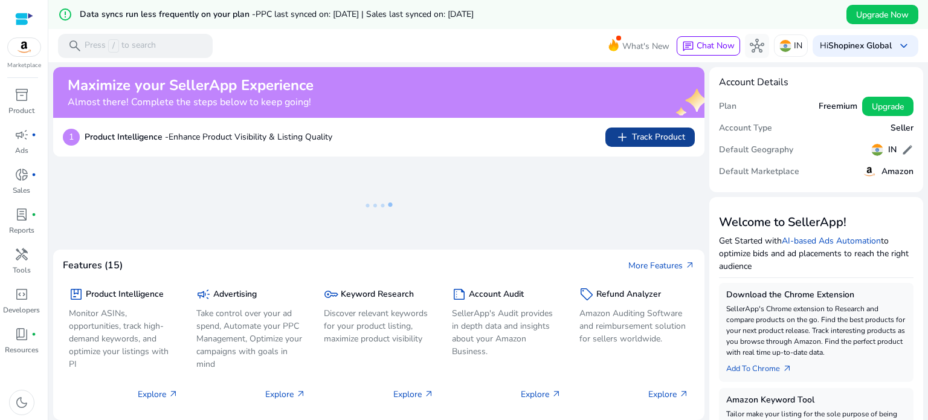
click at [631, 130] on span "add Track Product" at bounding box center [650, 137] width 70 height 14
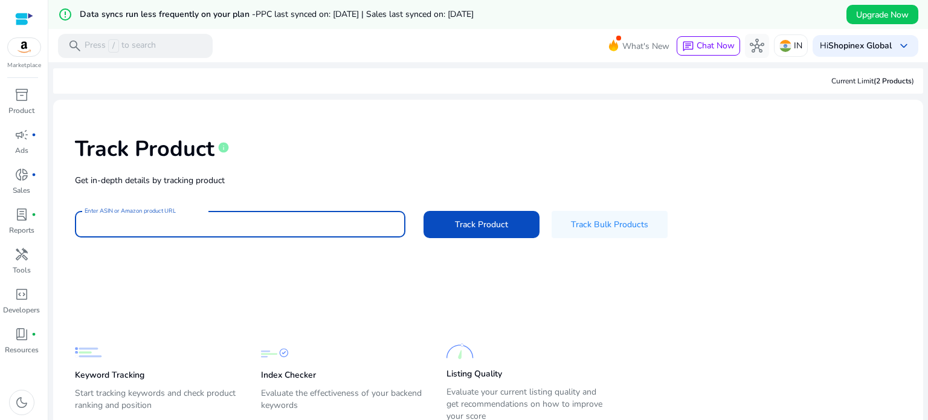
click at [207, 229] on input "Enter ASIN or Amazon product URL" at bounding box center [240, 223] width 311 height 13
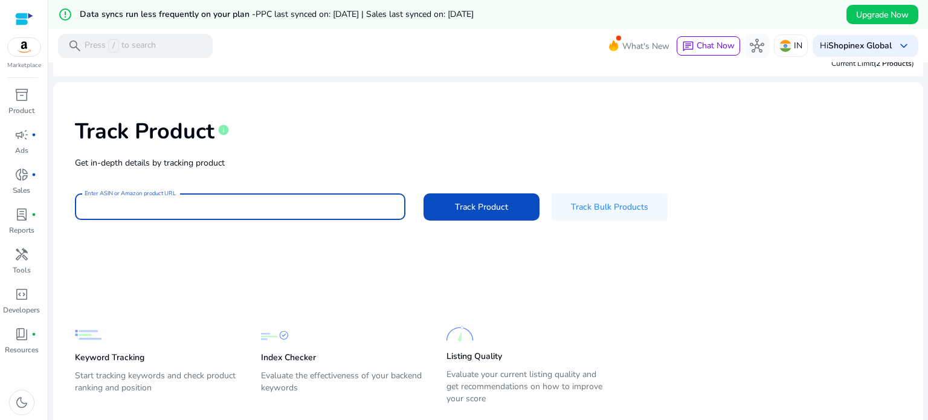
scroll to position [46, 0]
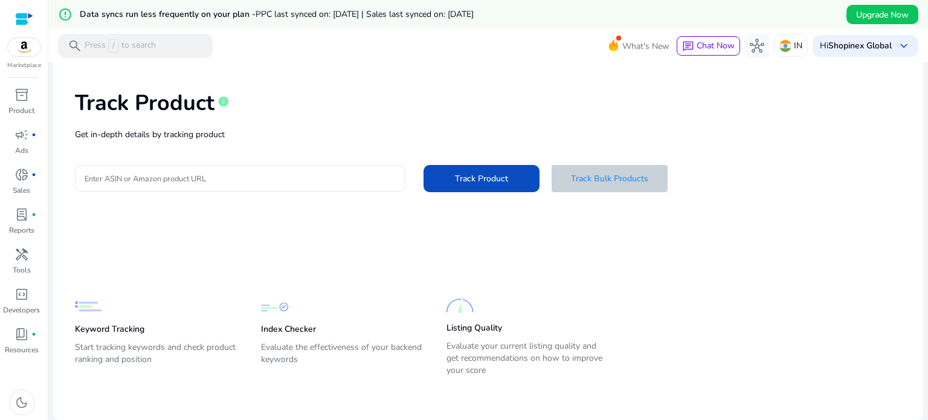
click at [601, 172] on span "Track Bulk Products" at bounding box center [609, 178] width 77 height 13
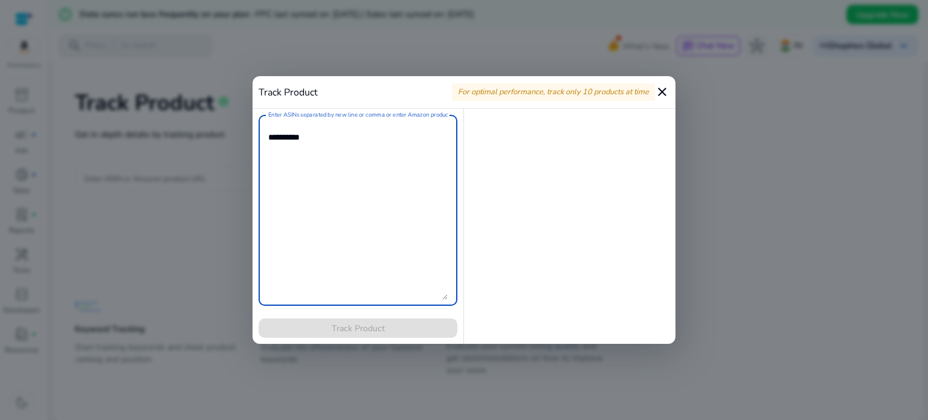
click at [373, 136] on textarea "Enter ASINs separated by new line or comma or enter Amazon product page URL" at bounding box center [357, 210] width 179 height 179
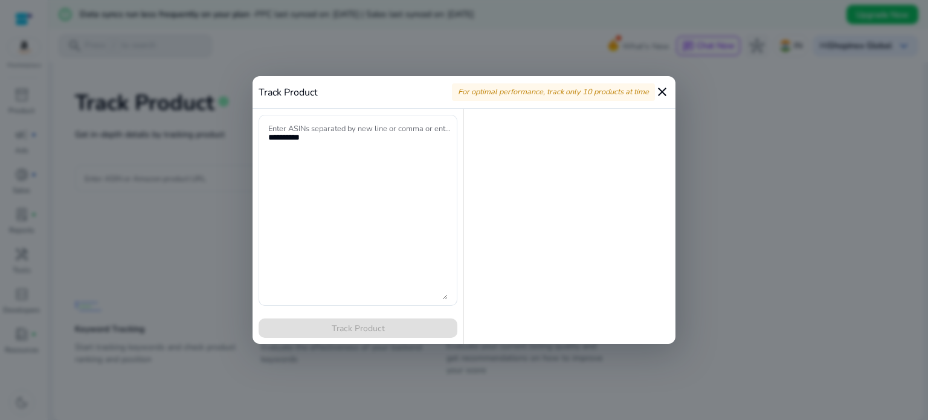
click at [665, 94] on mat-icon "close" at bounding box center [662, 92] width 14 height 14
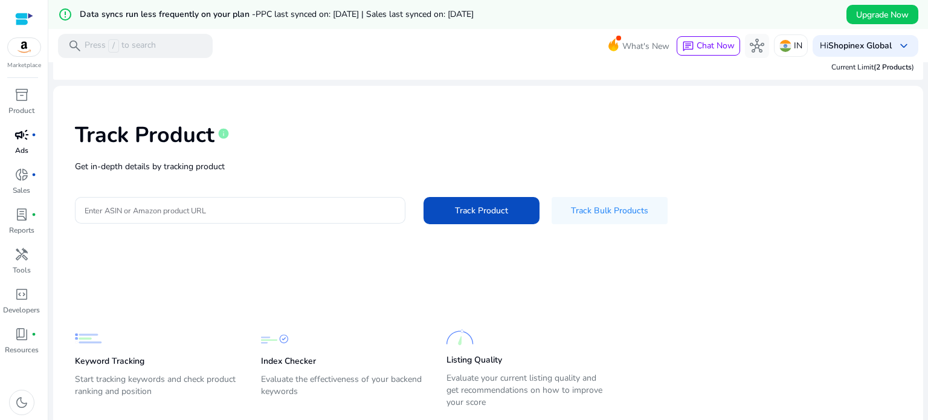
scroll to position [0, 0]
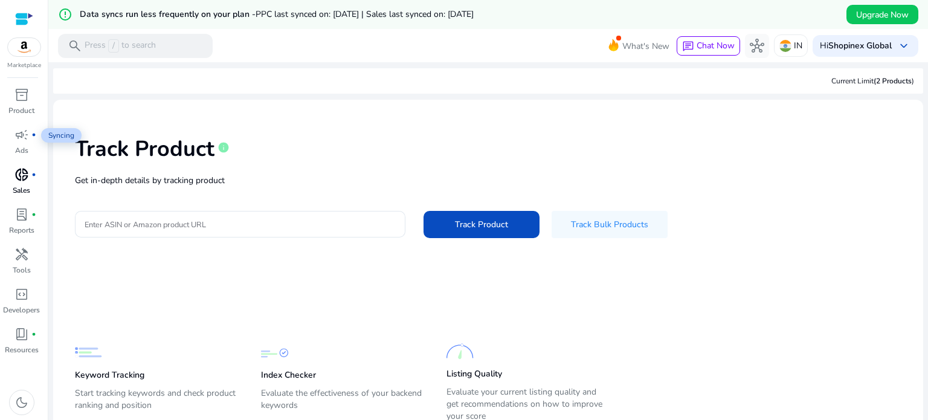
click at [29, 170] on div "donut_small fiber_manual_record" at bounding box center [22, 174] width 34 height 19
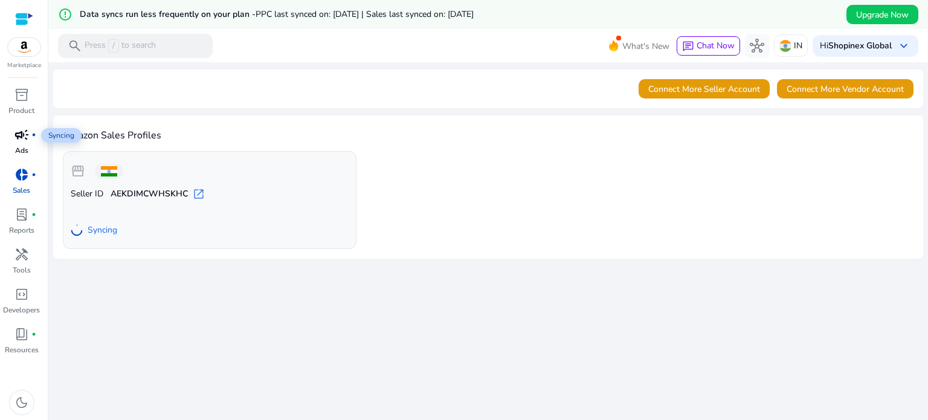
click at [25, 132] on span "campaign" at bounding box center [21, 134] width 14 height 14
click at [14, 135] on span "campaign" at bounding box center [21, 134] width 14 height 14
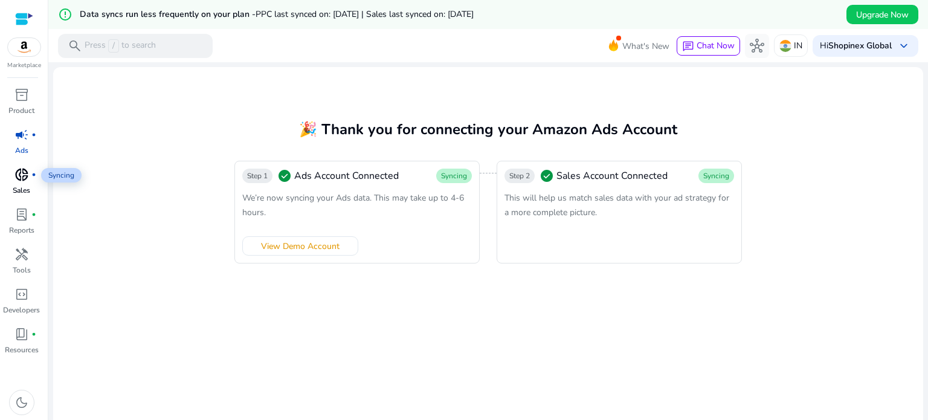
click at [22, 178] on span "donut_small" at bounding box center [21, 174] width 14 height 14
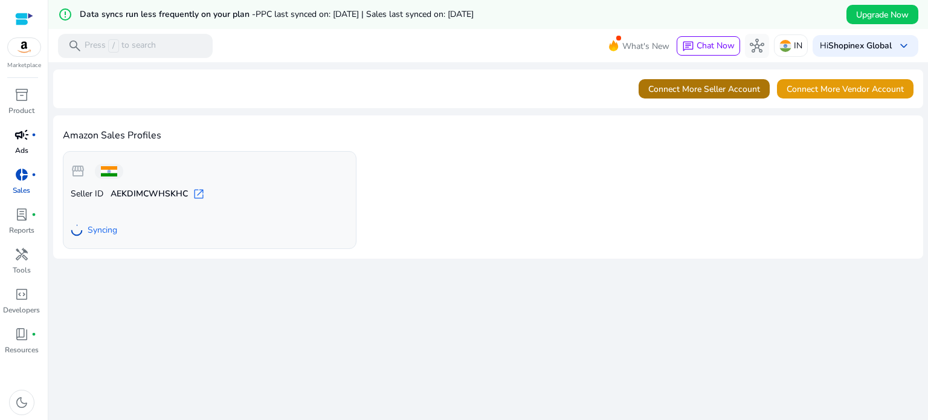
click at [710, 94] on span "Connect More Seller Account" at bounding box center [704, 89] width 112 height 13
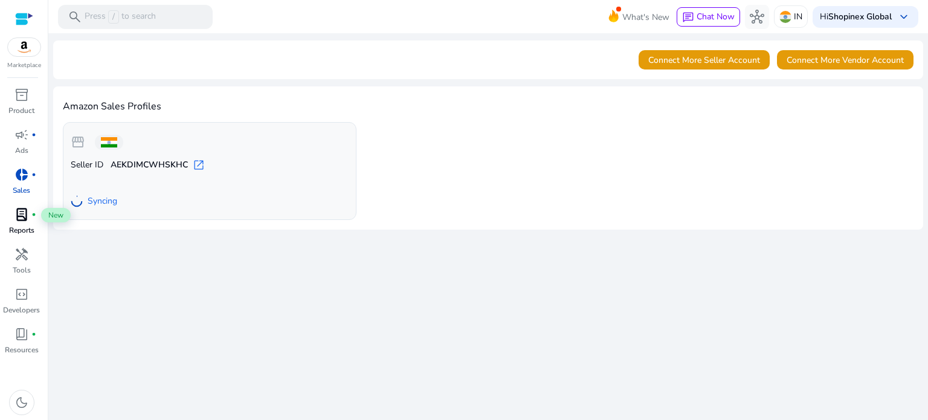
click at [14, 210] on span "lab_profile" at bounding box center [21, 214] width 14 height 14
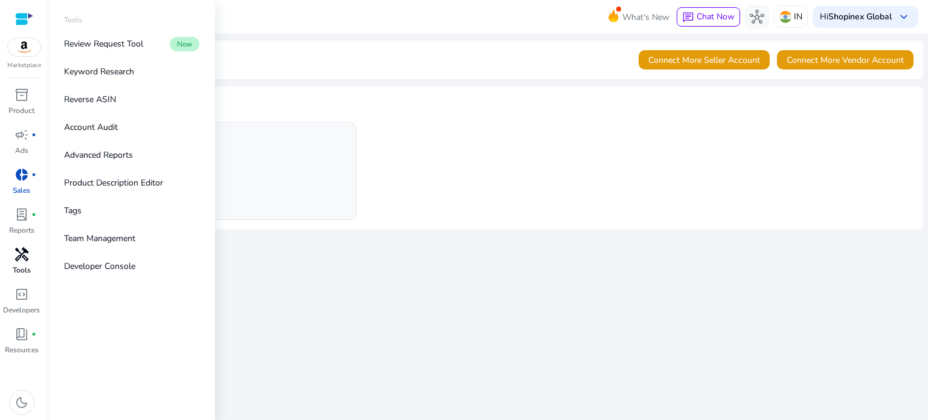
click at [22, 259] on span "handyman" at bounding box center [21, 254] width 14 height 14
click at [131, 42] on p "Review Request Tool" at bounding box center [103, 43] width 79 height 13
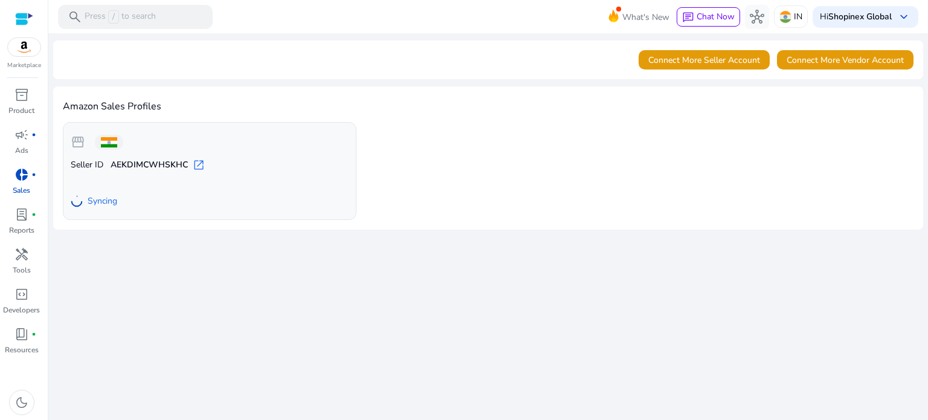
click at [24, 47] on img at bounding box center [24, 47] width 33 height 18
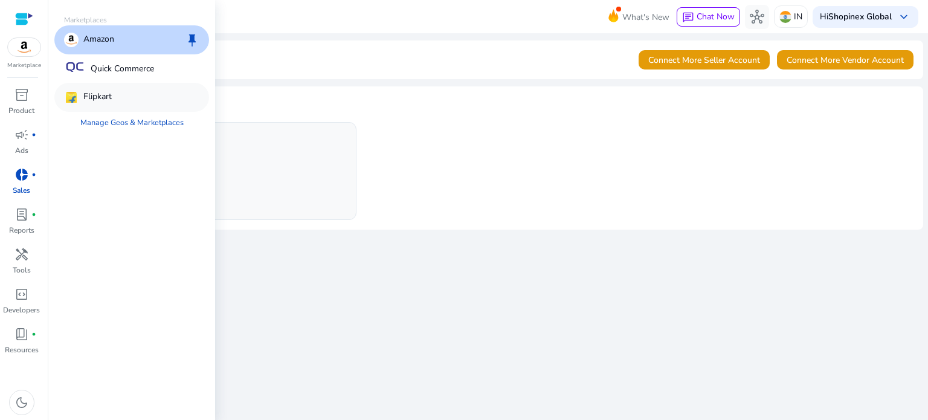
click at [109, 100] on p "Flipkart" at bounding box center [97, 97] width 28 height 14
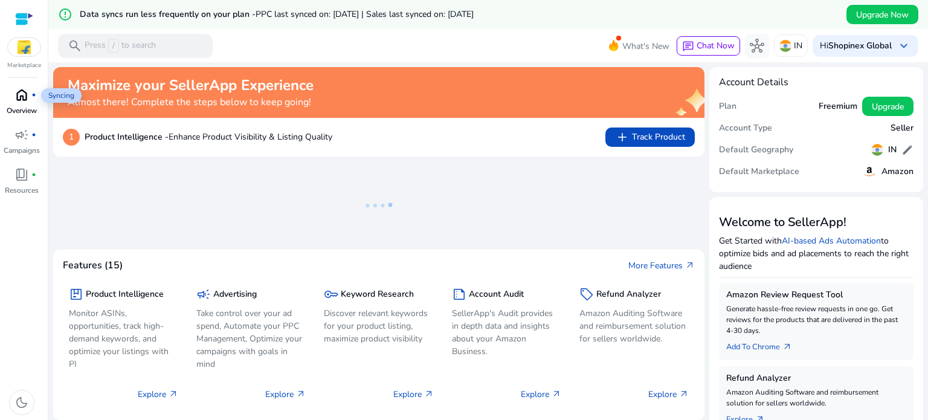
click at [19, 91] on span "home" at bounding box center [21, 95] width 14 height 14
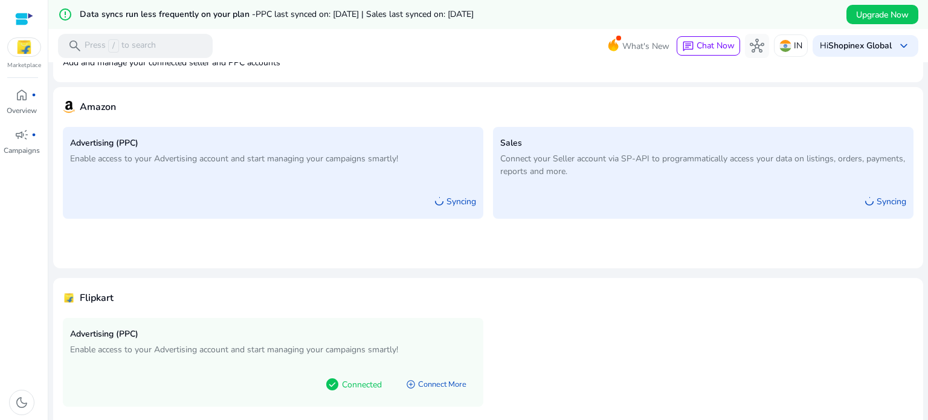
scroll to position [97, 0]
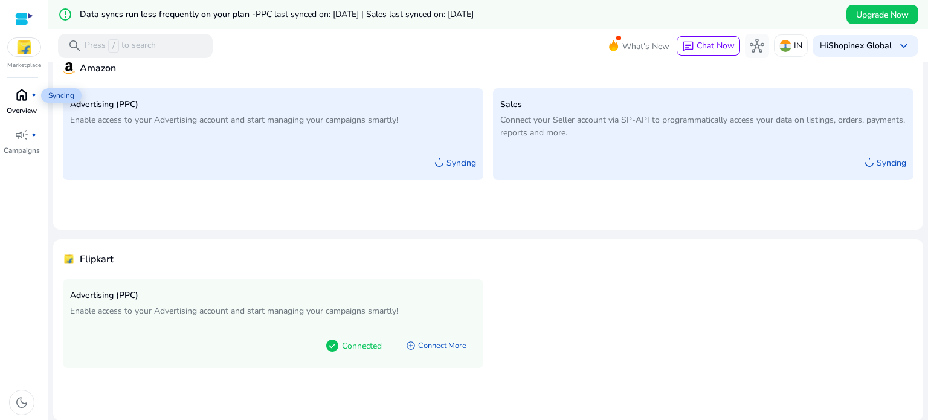
click at [17, 88] on span "home" at bounding box center [21, 95] width 14 height 14
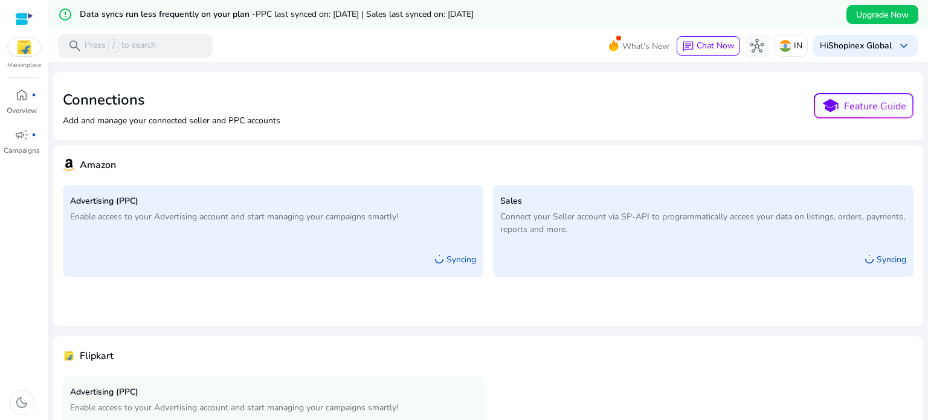
scroll to position [0, 0]
click at [22, 10] on div at bounding box center [24, 19] width 18 height 18
click at [27, 130] on span "campaign" at bounding box center [21, 134] width 14 height 14
click at [22, 91] on span "home" at bounding box center [21, 95] width 14 height 14
click at [27, 54] on img at bounding box center [24, 47] width 33 height 18
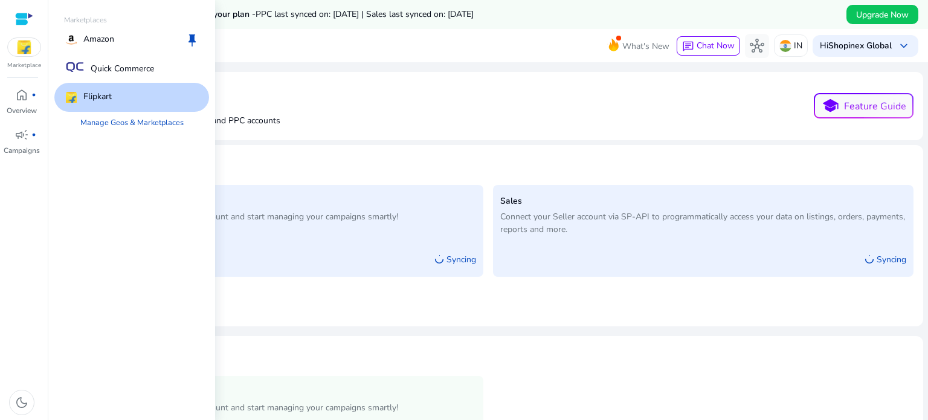
click at [26, 18] on div at bounding box center [24, 19] width 18 height 14
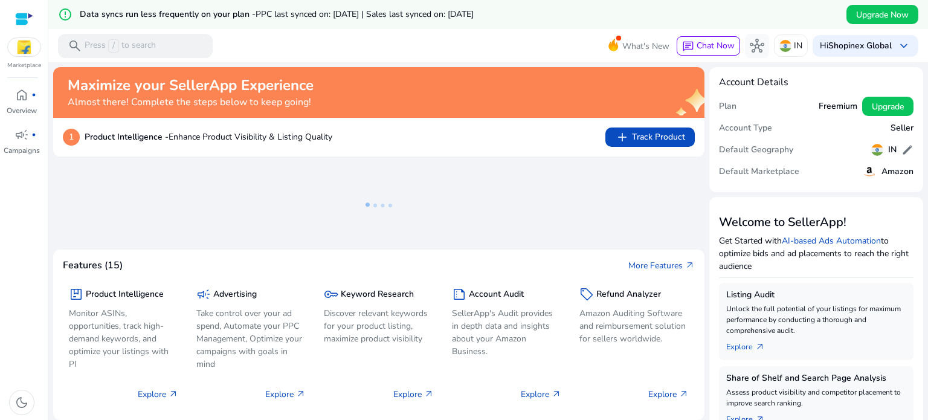
click at [19, 16] on div at bounding box center [24, 19] width 18 height 14
click at [17, 45] on img at bounding box center [24, 47] width 33 height 18
click at [873, 16] on span "Upgrade Now" at bounding box center [882, 14] width 53 height 13
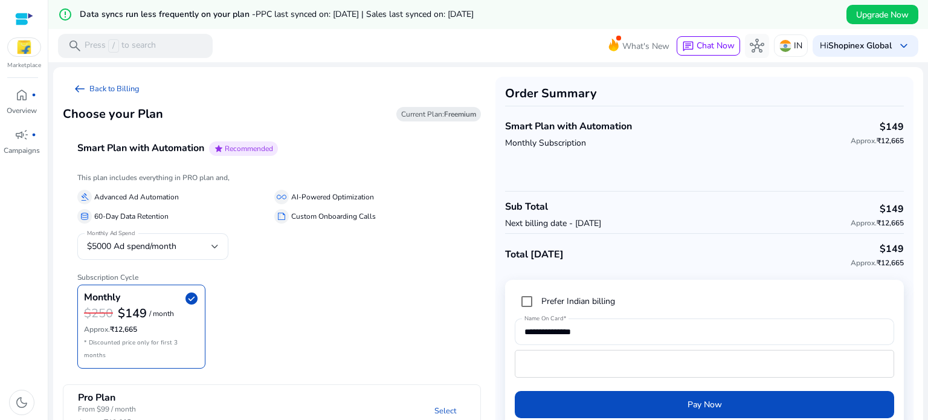
scroll to position [29, 0]
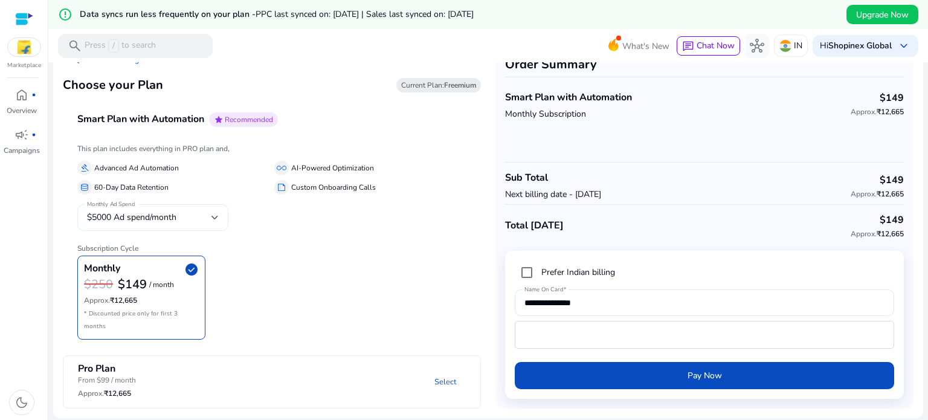
click at [152, 217] on span "$5000 Ad spend/month" at bounding box center [131, 216] width 89 height 11
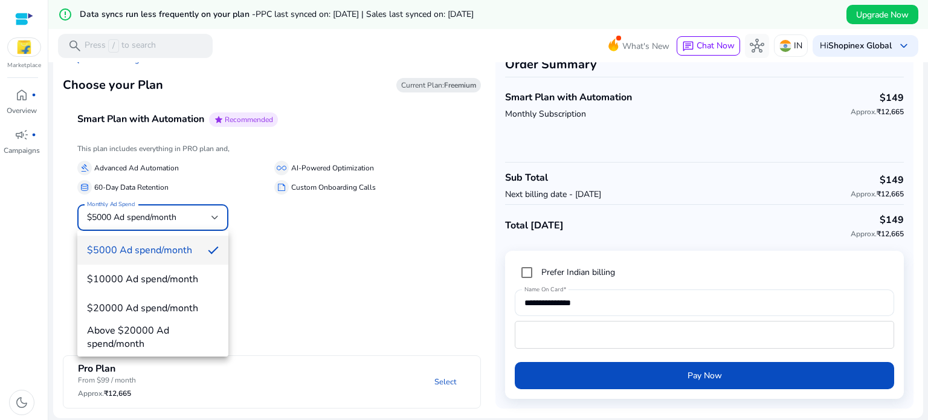
click at [332, 244] on div at bounding box center [464, 210] width 928 height 420
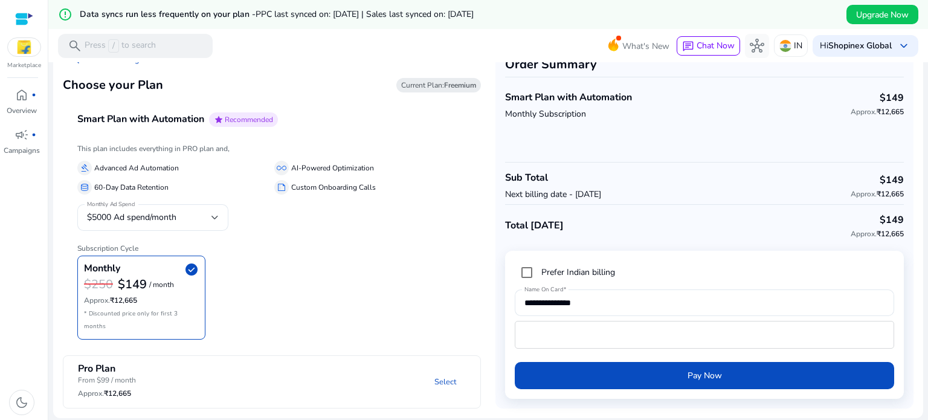
scroll to position [0, 0]
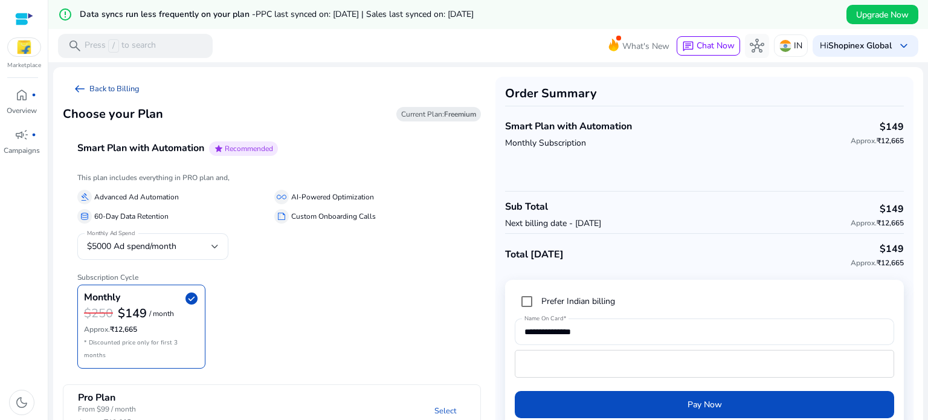
click at [108, 84] on link "arrow_left_alt Back to Billing" at bounding box center [106, 89] width 86 height 24
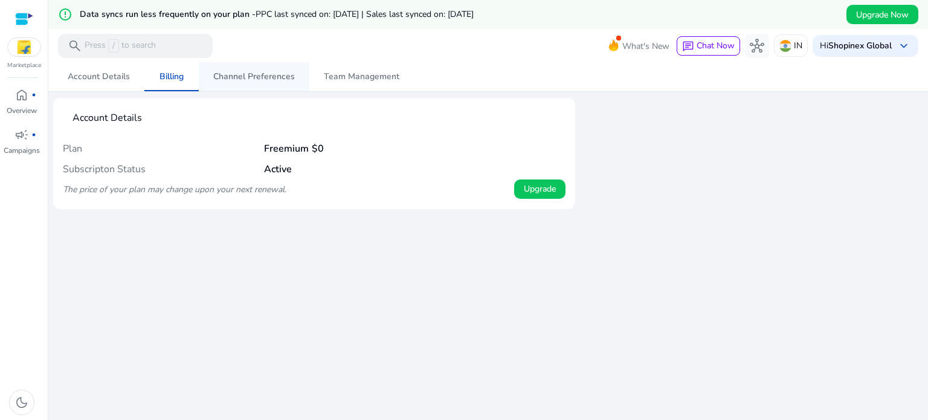
click at [242, 72] on span "Channel Preferences" at bounding box center [254, 76] width 82 height 8
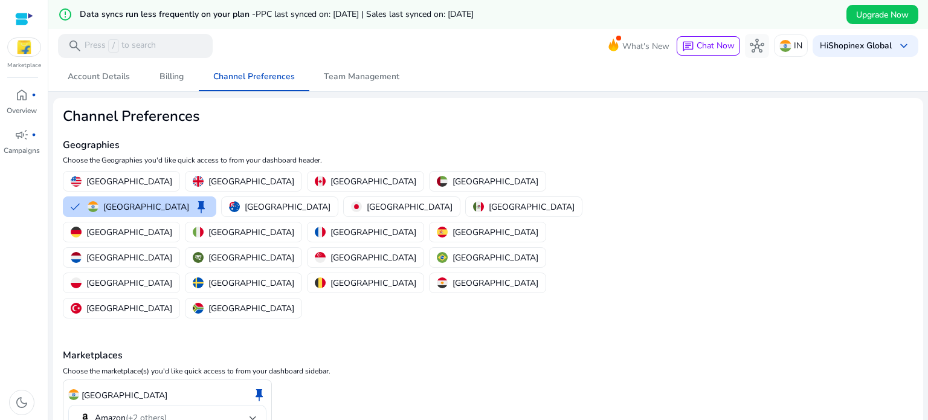
click at [246, 411] on mat-select-trigger "Amazon (+2 others)" at bounding box center [164, 418] width 172 height 14
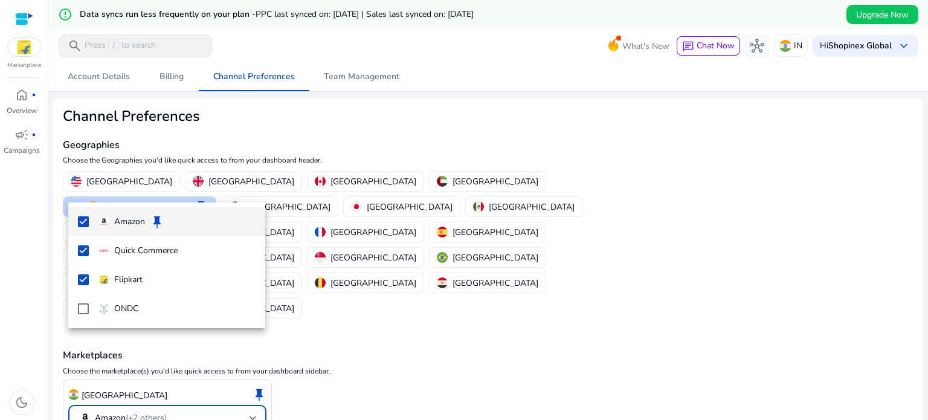
click at [409, 313] on div at bounding box center [464, 210] width 928 height 420
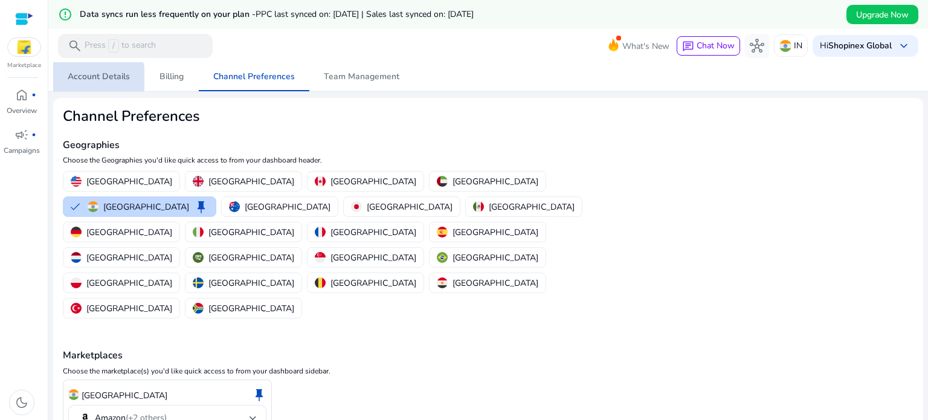
click at [95, 78] on span "Account Details" at bounding box center [99, 76] width 62 height 8
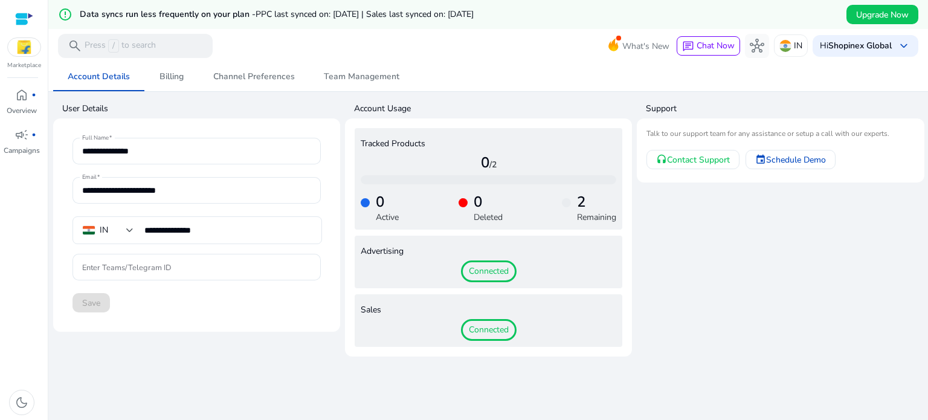
click at [396, 139] on h4 "Tracked Products" at bounding box center [489, 144] width 256 height 10
click at [495, 60] on mat-toolbar "search Press / to search What's New chat Chat Now hub IN Hi Shopinex Global key…" at bounding box center [488, 45] width 880 height 33
click at [25, 100] on span "home" at bounding box center [21, 95] width 14 height 14
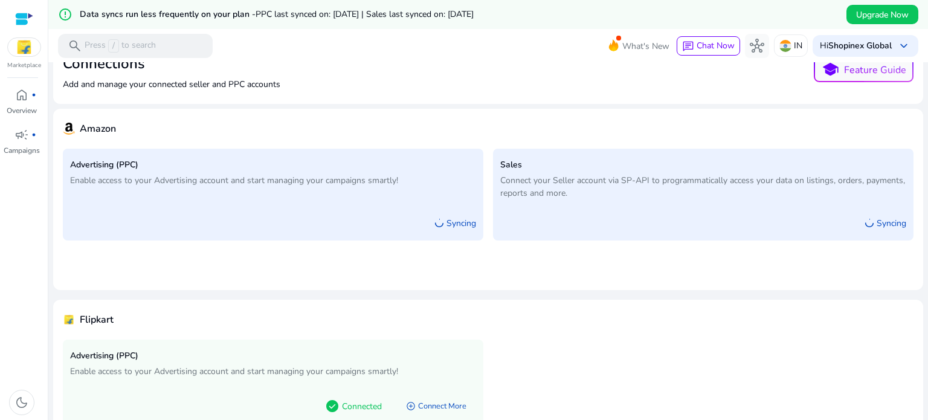
scroll to position [97, 0]
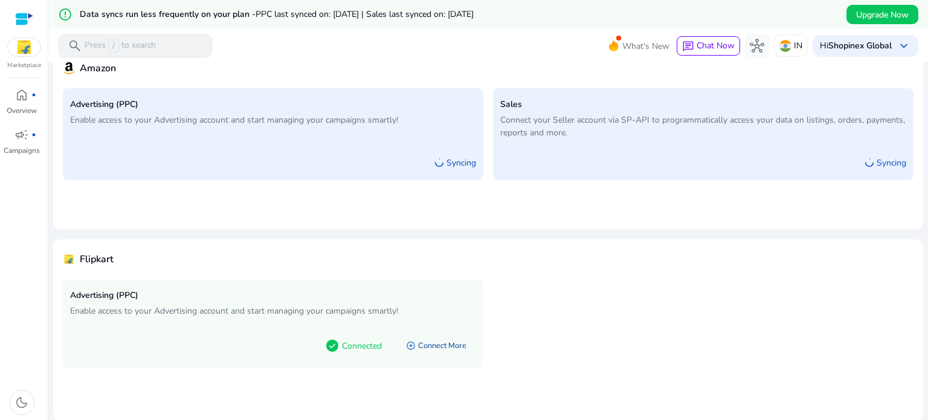
click at [429, 342] on link "add_circle Connect More" at bounding box center [436, 346] width 80 height 22
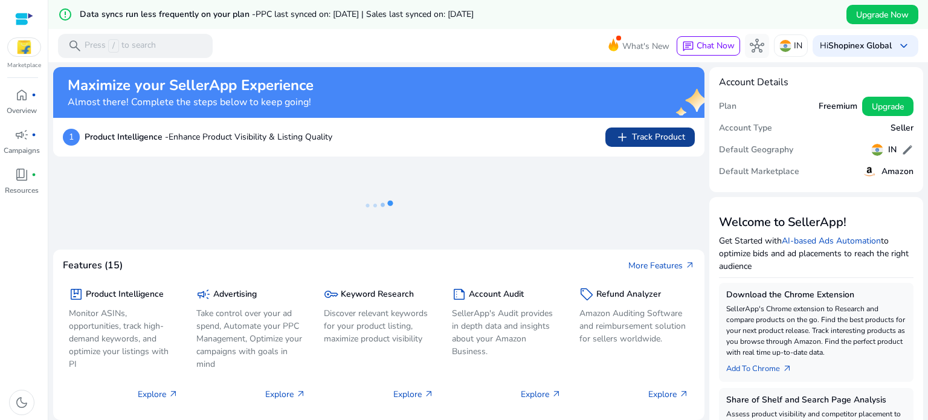
click at [631, 137] on span "add Track Product" at bounding box center [650, 137] width 70 height 14
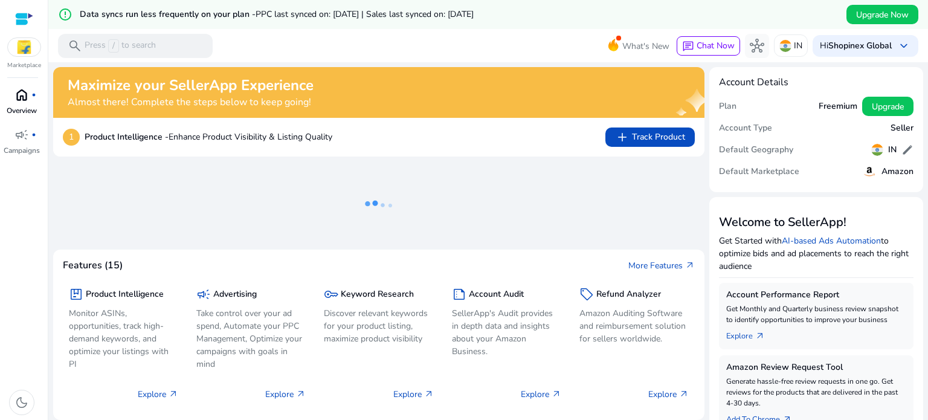
click at [29, 98] on div "home fiber_manual_record" at bounding box center [22, 94] width 34 height 19
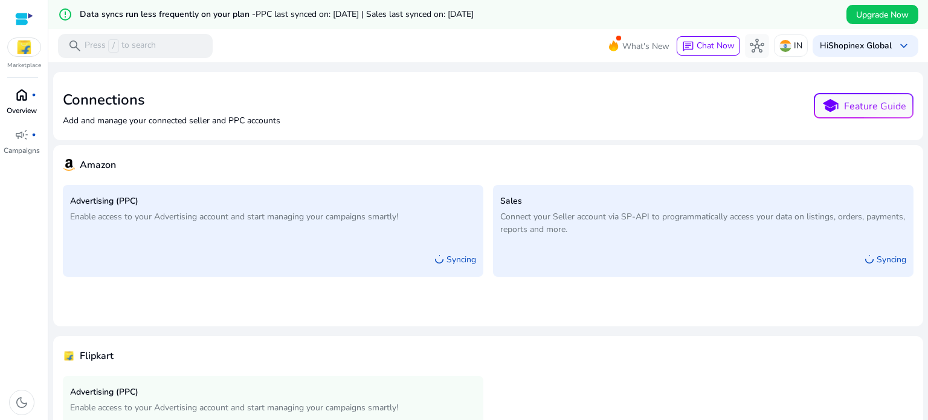
click at [12, 94] on div "home fiber_manual_record" at bounding box center [22, 94] width 34 height 19
click at [18, 102] on span "home" at bounding box center [21, 95] width 14 height 14
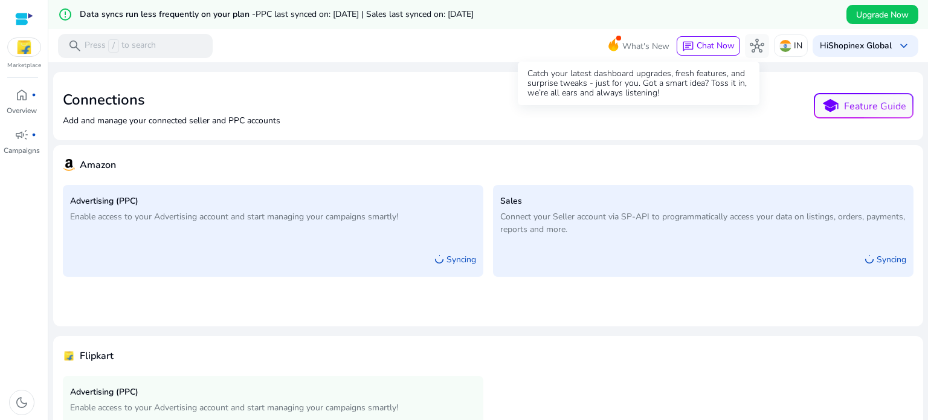
click at [622, 43] on span "What's New" at bounding box center [645, 46] width 47 height 21
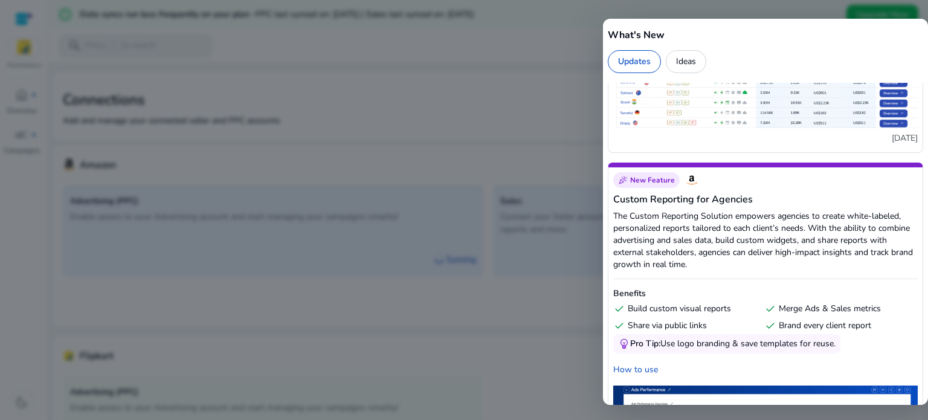
scroll to position [967, 0]
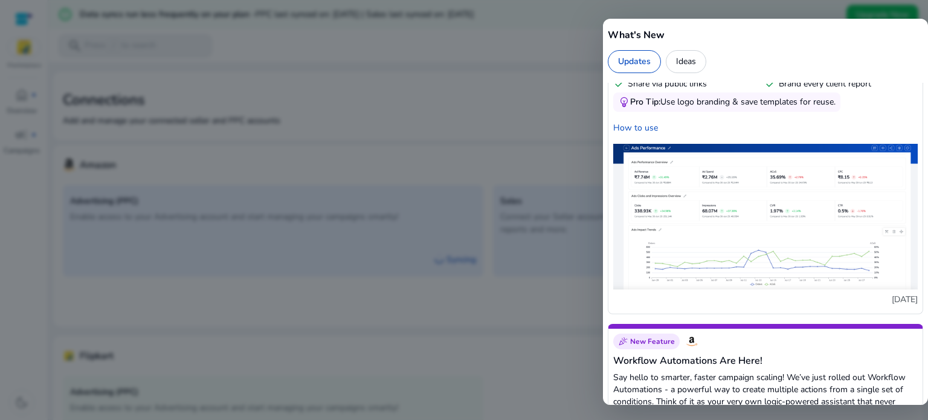
click at [488, 84] on div at bounding box center [464, 210] width 928 height 420
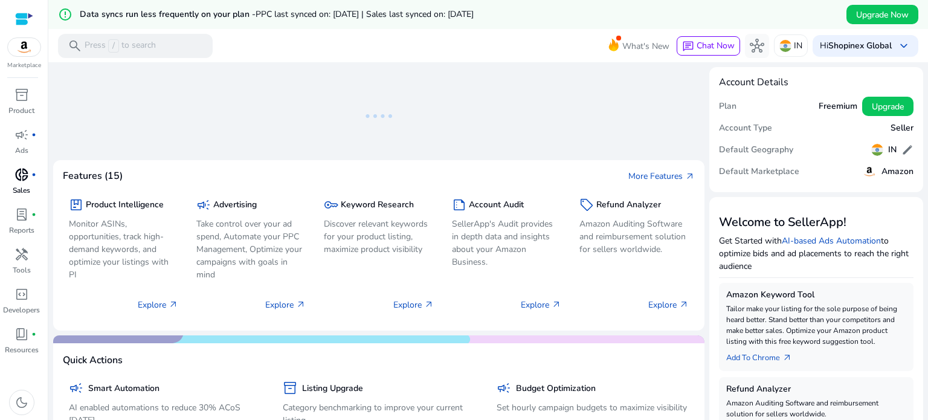
click at [20, 172] on span "donut_small" at bounding box center [21, 174] width 14 height 14
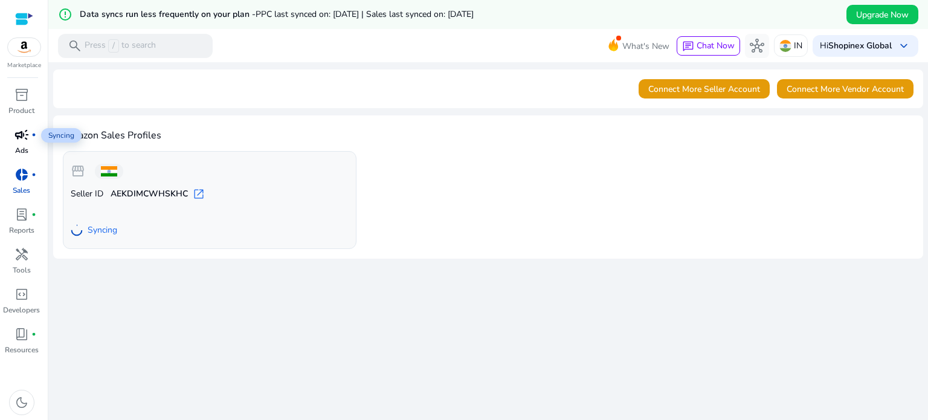
click at [17, 131] on span "campaign" at bounding box center [21, 134] width 14 height 14
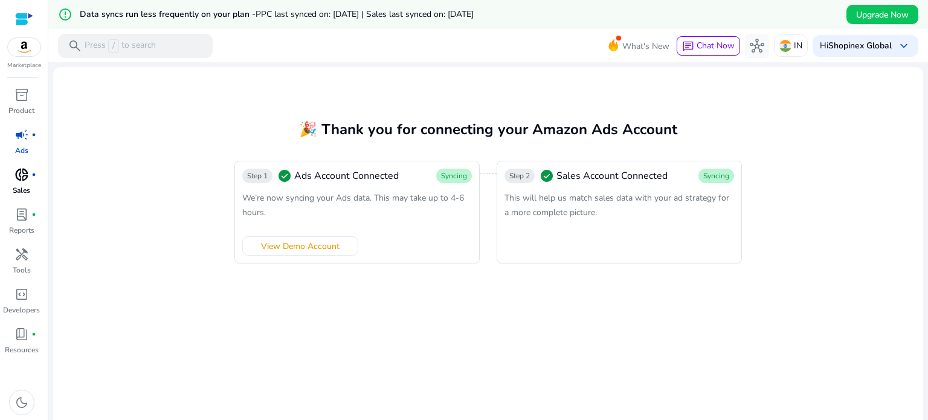
click at [24, 178] on span "donut_small" at bounding box center [21, 174] width 14 height 14
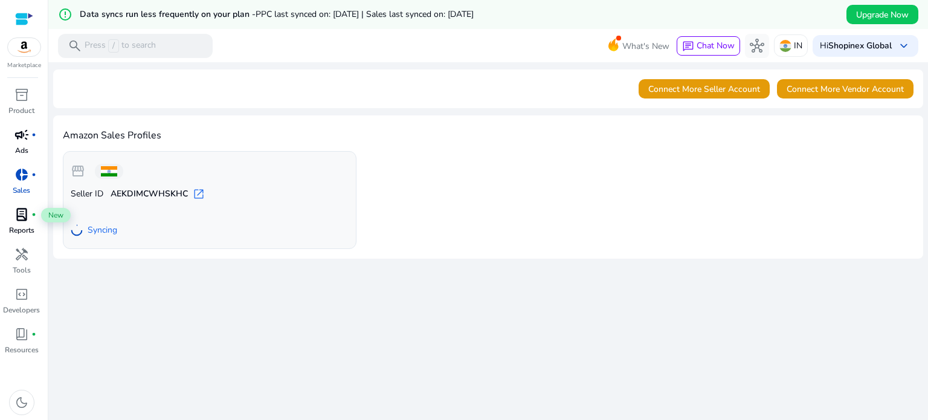
click at [21, 207] on span "lab_profile" at bounding box center [21, 214] width 14 height 14
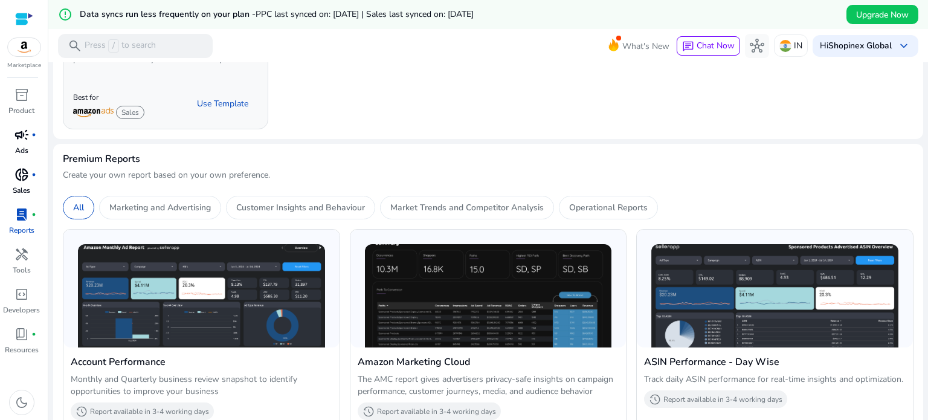
scroll to position [302, 0]
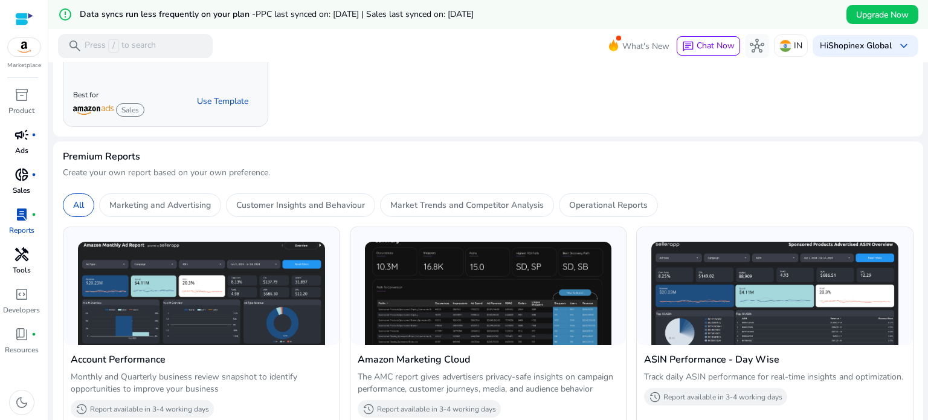
click at [19, 259] on span "handyman" at bounding box center [21, 254] width 14 height 14
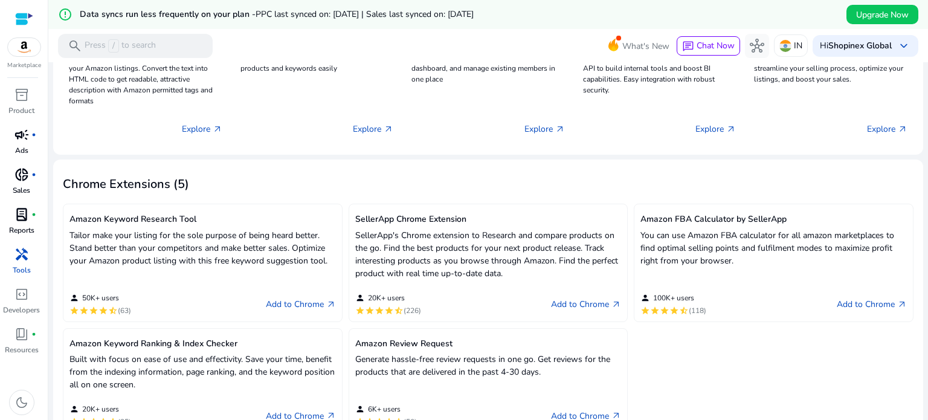
scroll to position [362, 0]
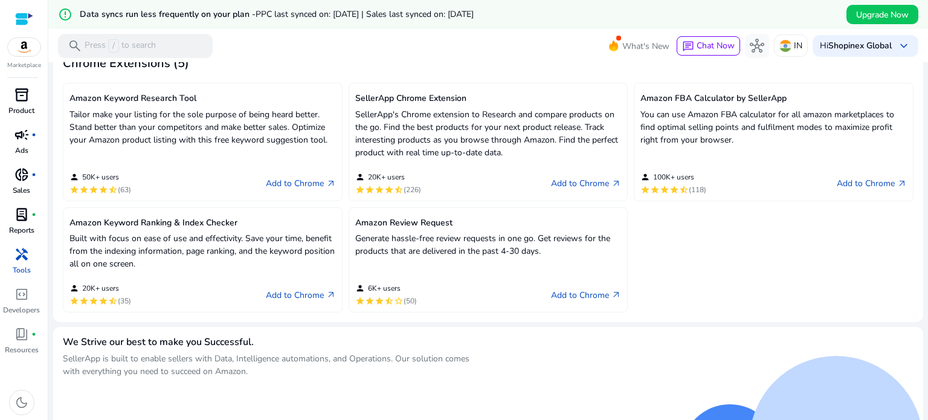
click at [10, 90] on div "inventory_2" at bounding box center [22, 94] width 34 height 19
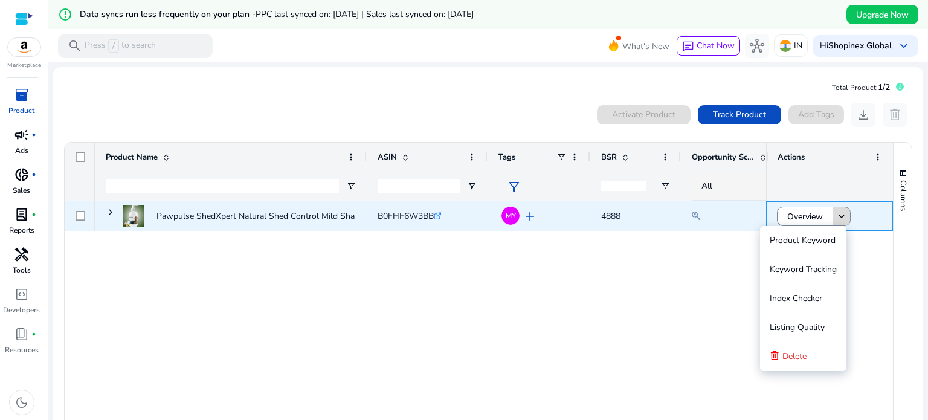
click at [836, 217] on mat-icon "keyboard_arrow_down" at bounding box center [841, 216] width 11 height 11
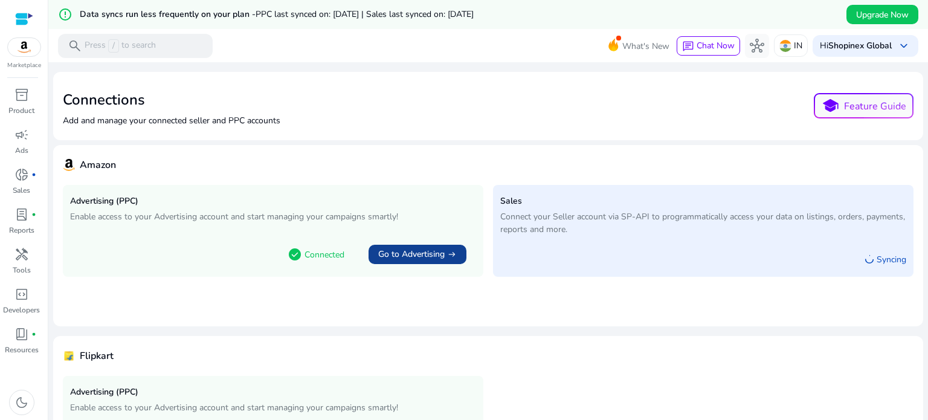
click at [420, 258] on span "Go to Advertising" at bounding box center [411, 254] width 66 height 12
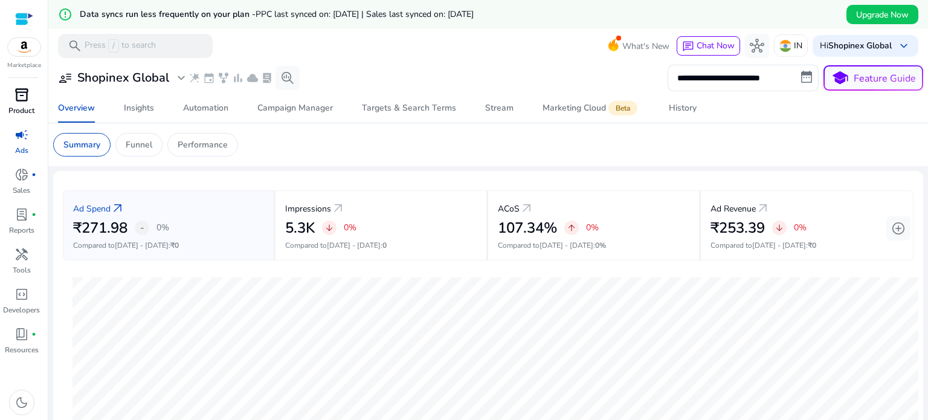
click at [13, 103] on div "inventory_2" at bounding box center [22, 94] width 34 height 19
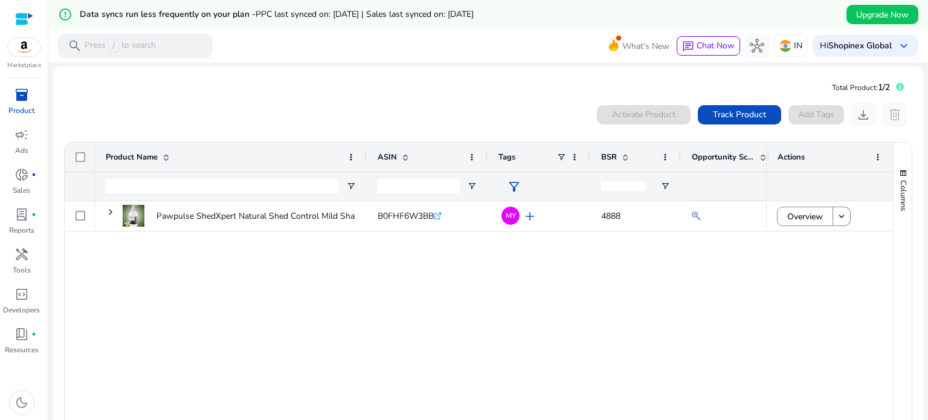
click at [399, 321] on div "Pawpulse ShedXpert Natural Shed Control Mild Shampoo for Dogs... B0FHF6W3BB .st…" at bounding box center [430, 313] width 671 height 225
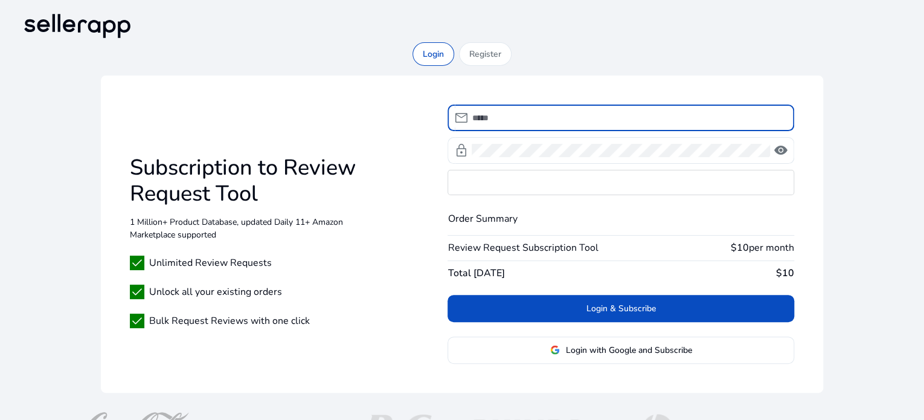
type input "**********"
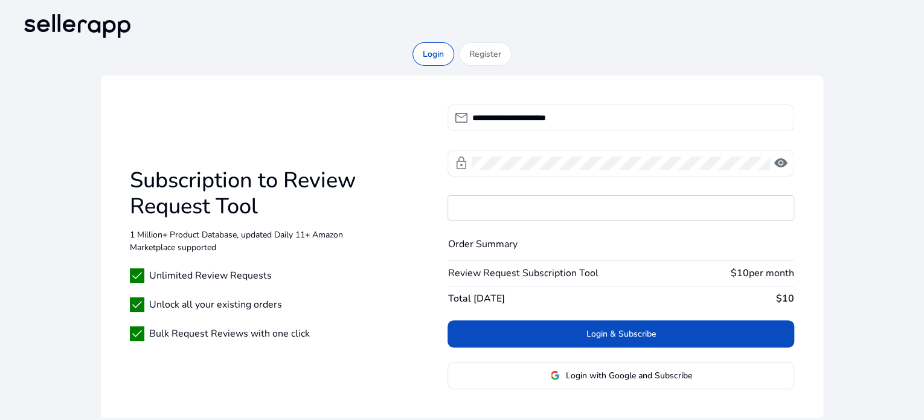
click at [178, 220] on div "Subscription to Review Request Tool 1 Million+ Product Database, updated Daily …" at bounding box center [245, 247] width 231 height 188
click at [178, 219] on h1 "Subscription to Review Request Tool" at bounding box center [245, 193] width 231 height 52
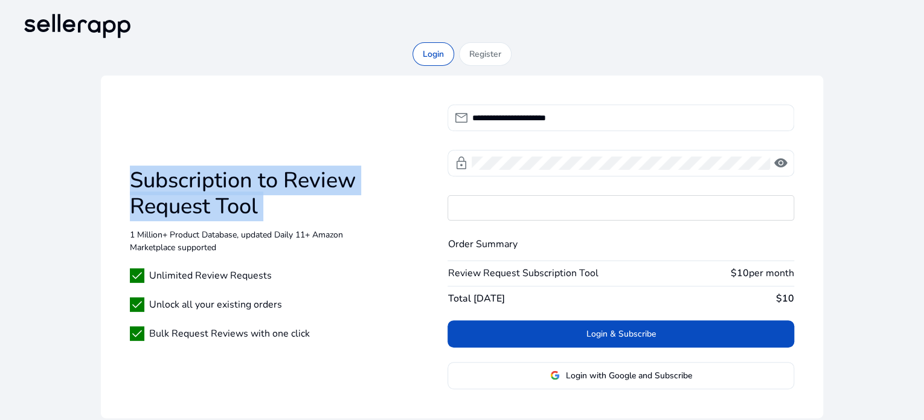
click at [178, 219] on h1 "Subscription to Review Request Tool" at bounding box center [245, 193] width 231 height 52
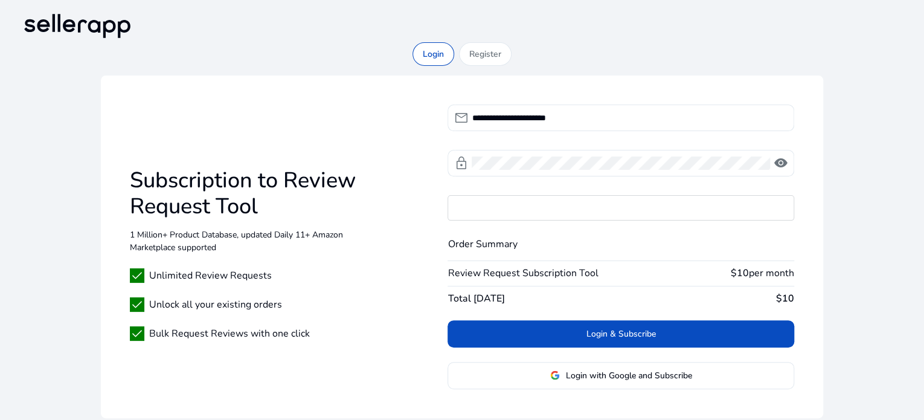
click at [219, 240] on p "1 Million+ Product Database, updated Daily 11+ Amazon Marketplace supported" at bounding box center [245, 240] width 231 height 25
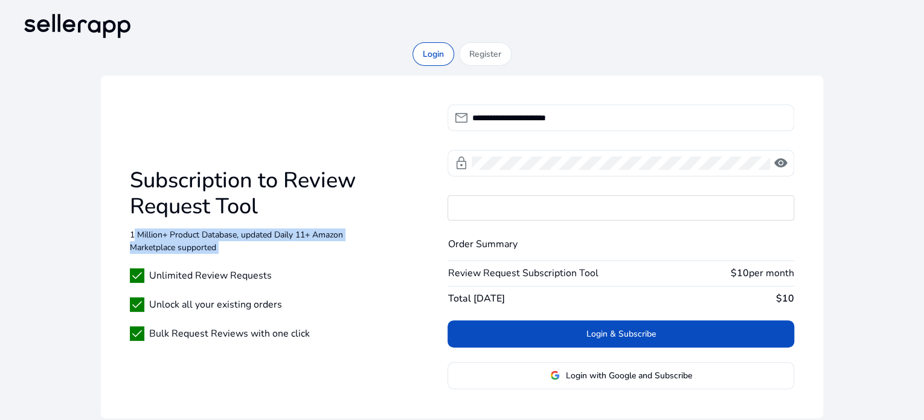
click at [219, 240] on p "1 Million+ Product Database, updated Daily 11+ Amazon Marketplace supported" at bounding box center [245, 240] width 231 height 25
click at [297, 248] on p "1 Million+ Product Database, updated Daily 11+ Amazon Marketplace supported" at bounding box center [245, 240] width 231 height 25
